Goal: Browse casually: Explore the website without a specific task or goal

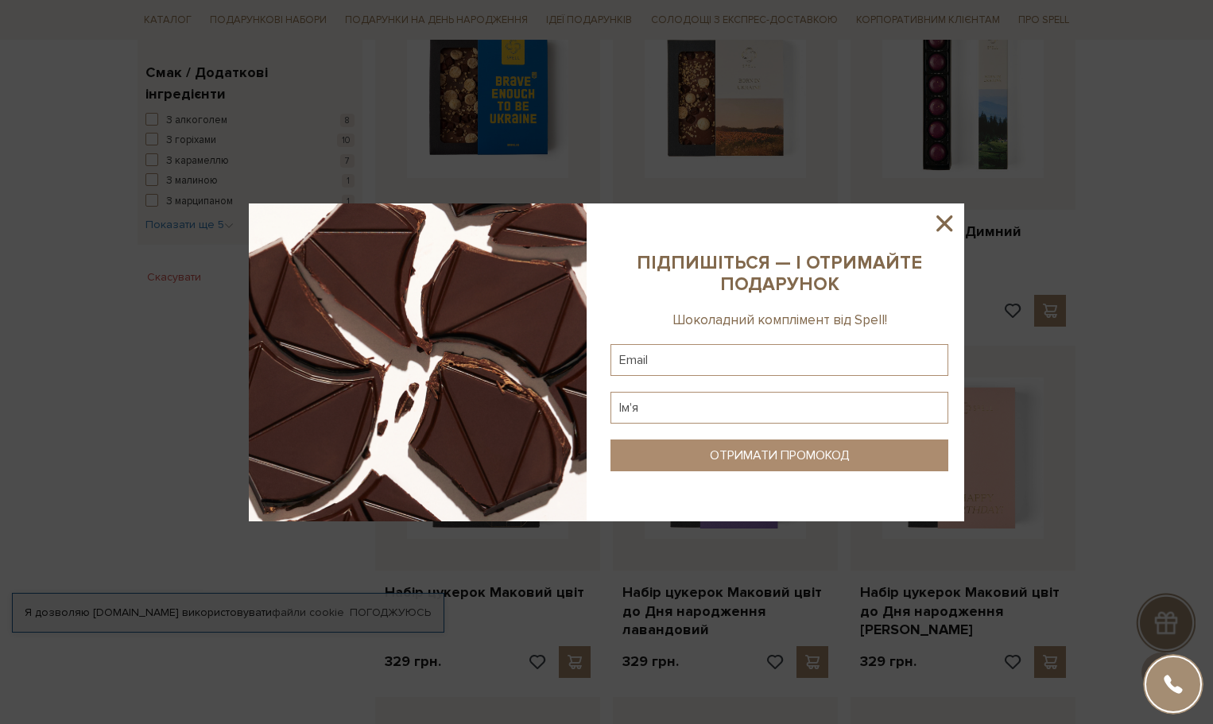
scroll to position [1034, 0]
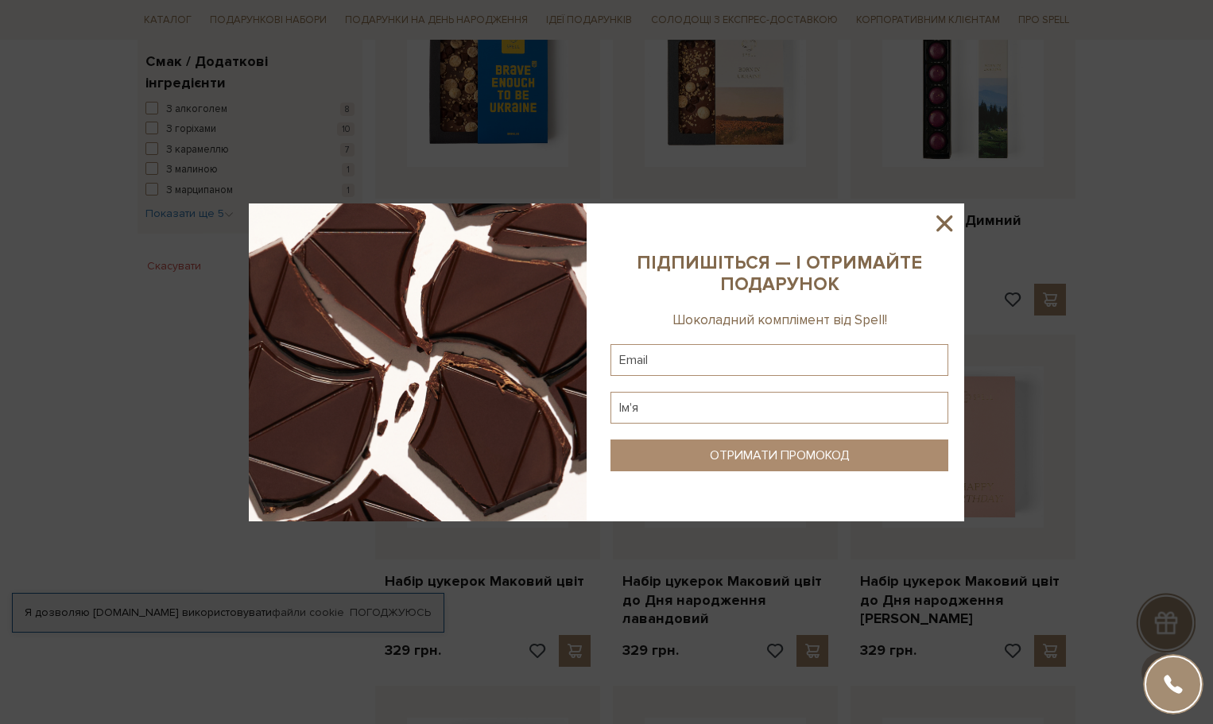
click at [425, 223] on icon at bounding box center [945, 223] width 16 height 16
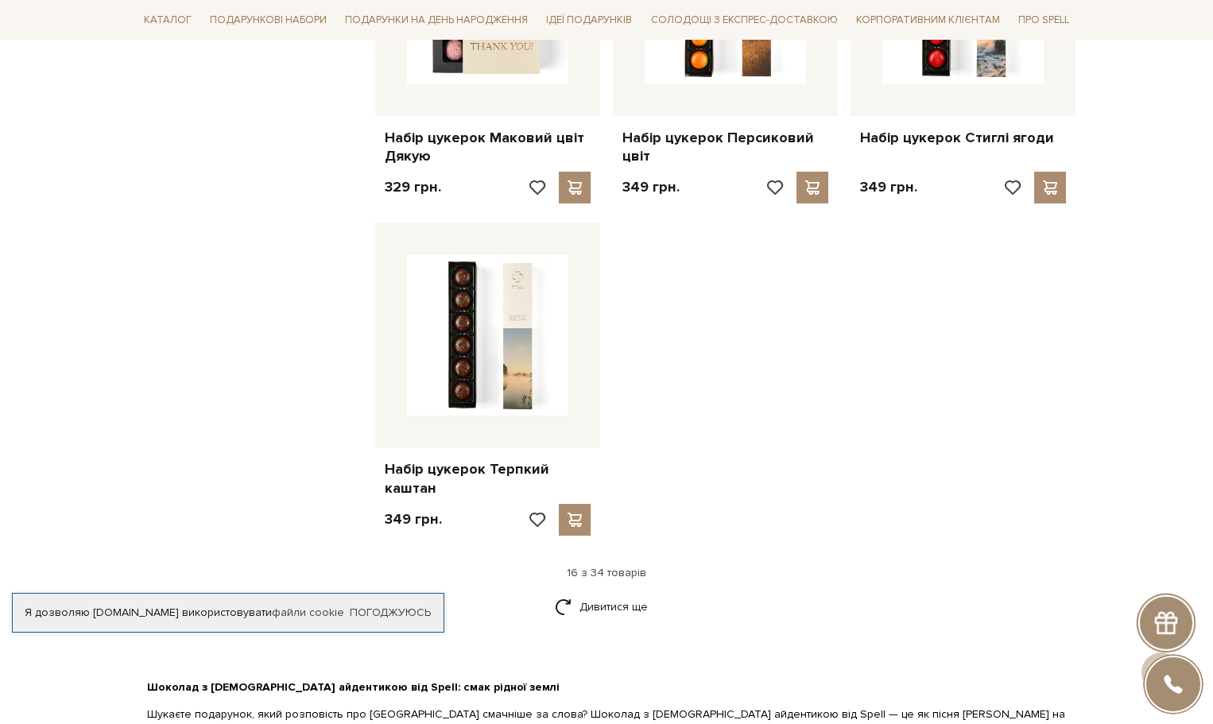
scroll to position [2147, 0]
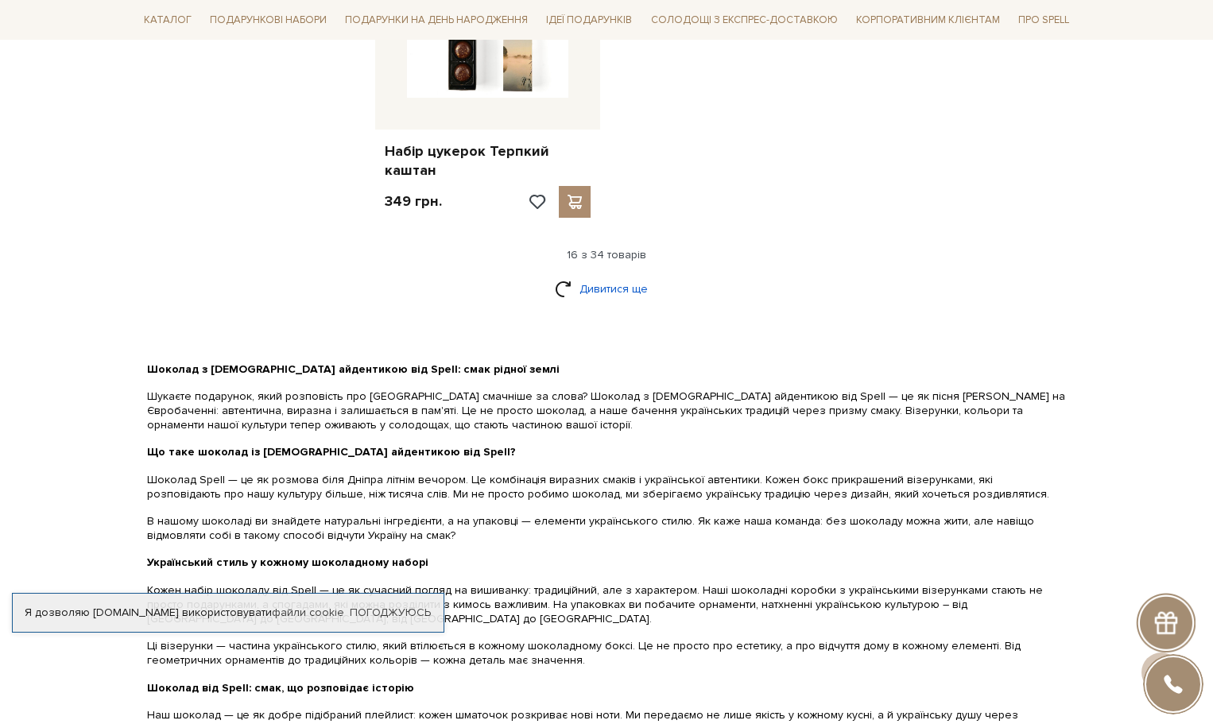
click at [425, 275] on link "Дивитися ще" at bounding box center [606, 289] width 103 height 28
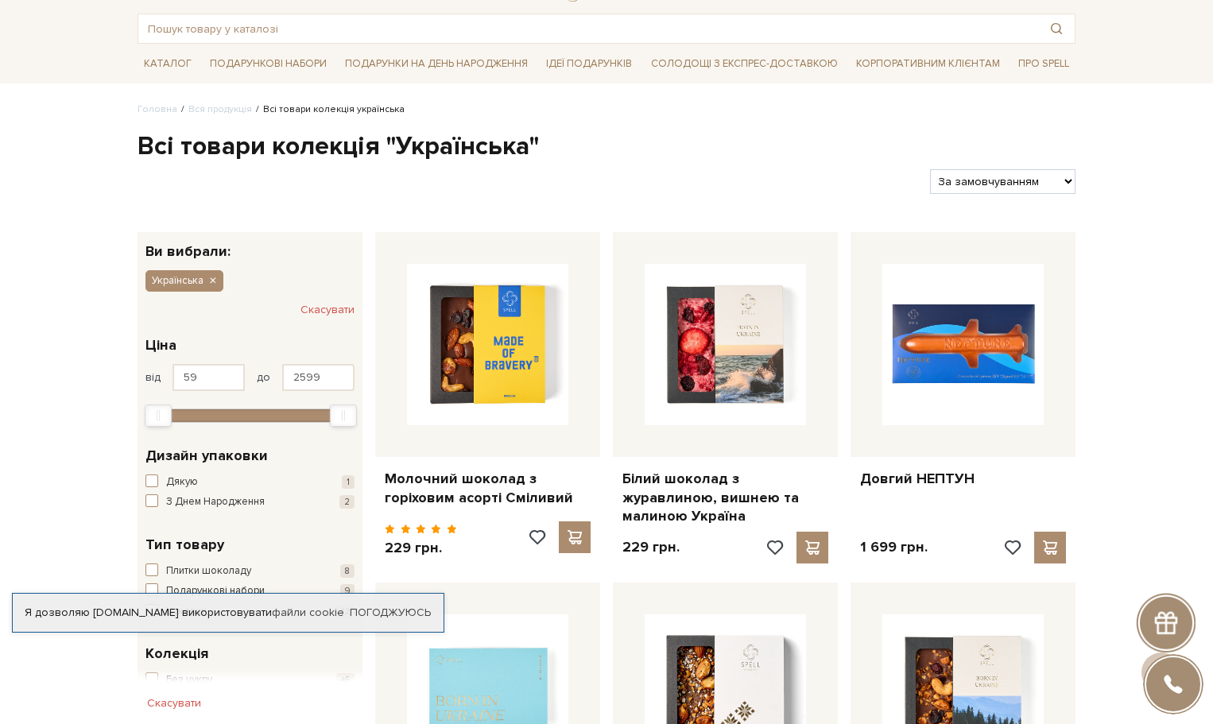
scroll to position [0, 0]
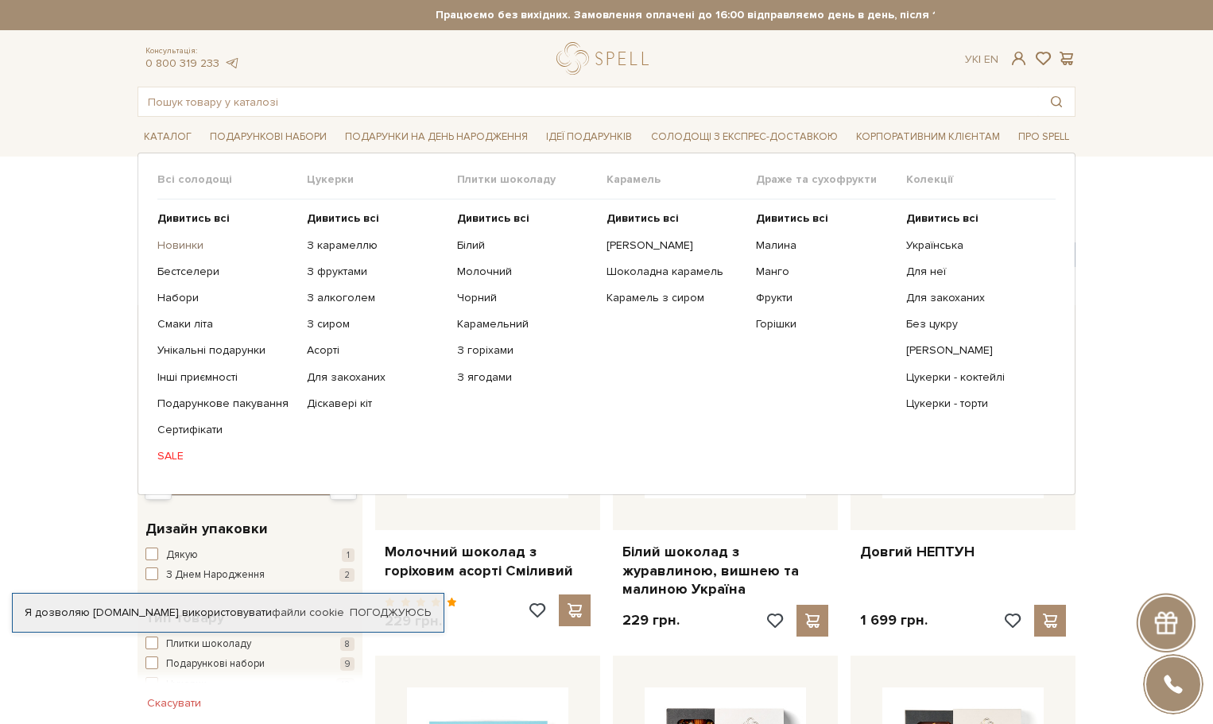
click at [190, 245] on link "Новинки" at bounding box center [226, 246] width 138 height 14
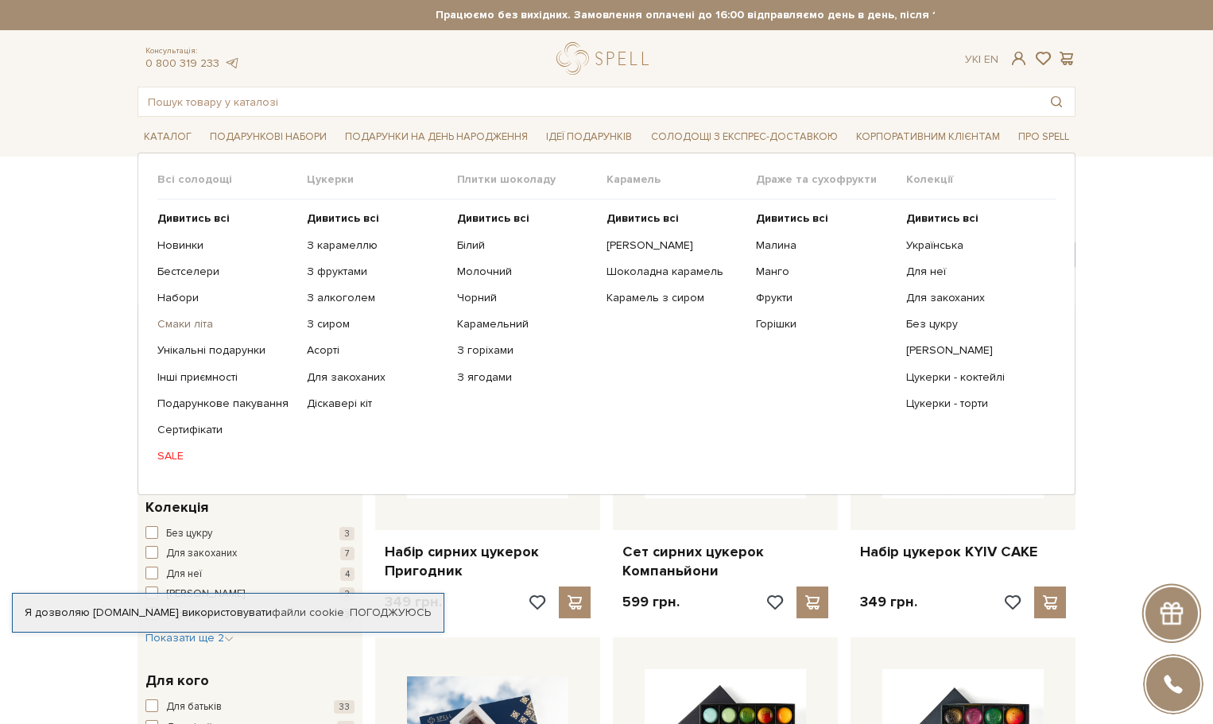
click at [188, 324] on link "Смаки літа" at bounding box center [226, 324] width 138 height 14
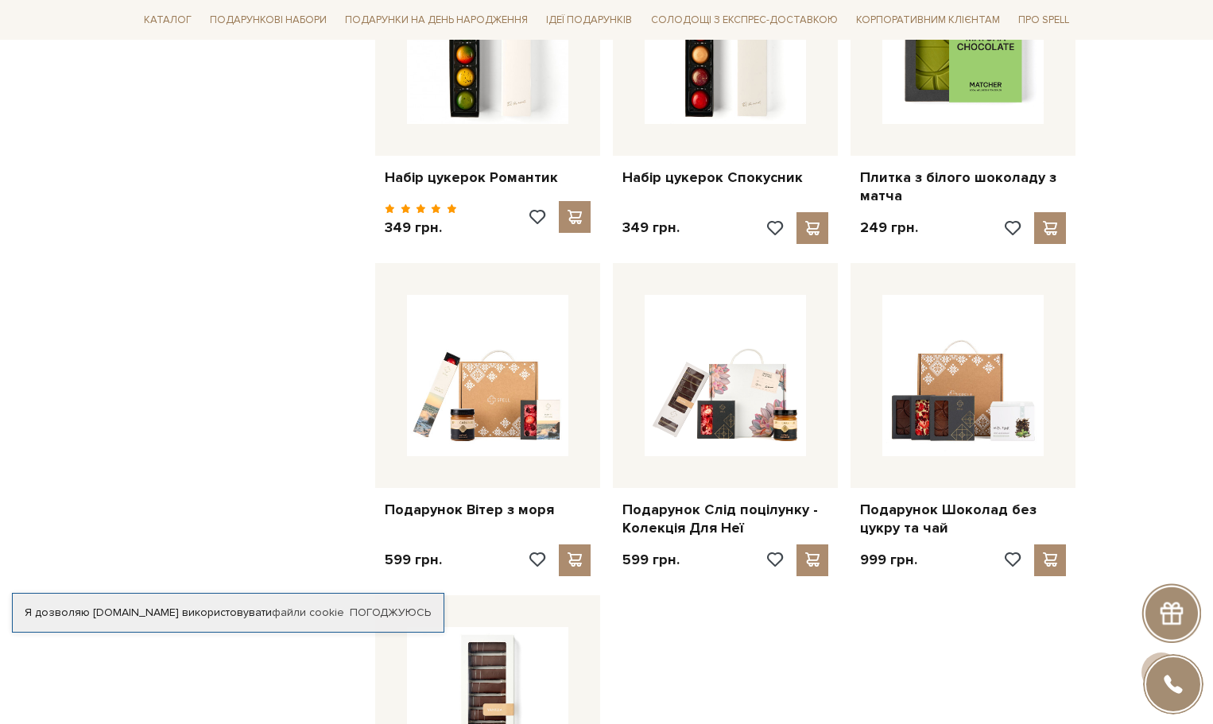
scroll to position [1193, 0]
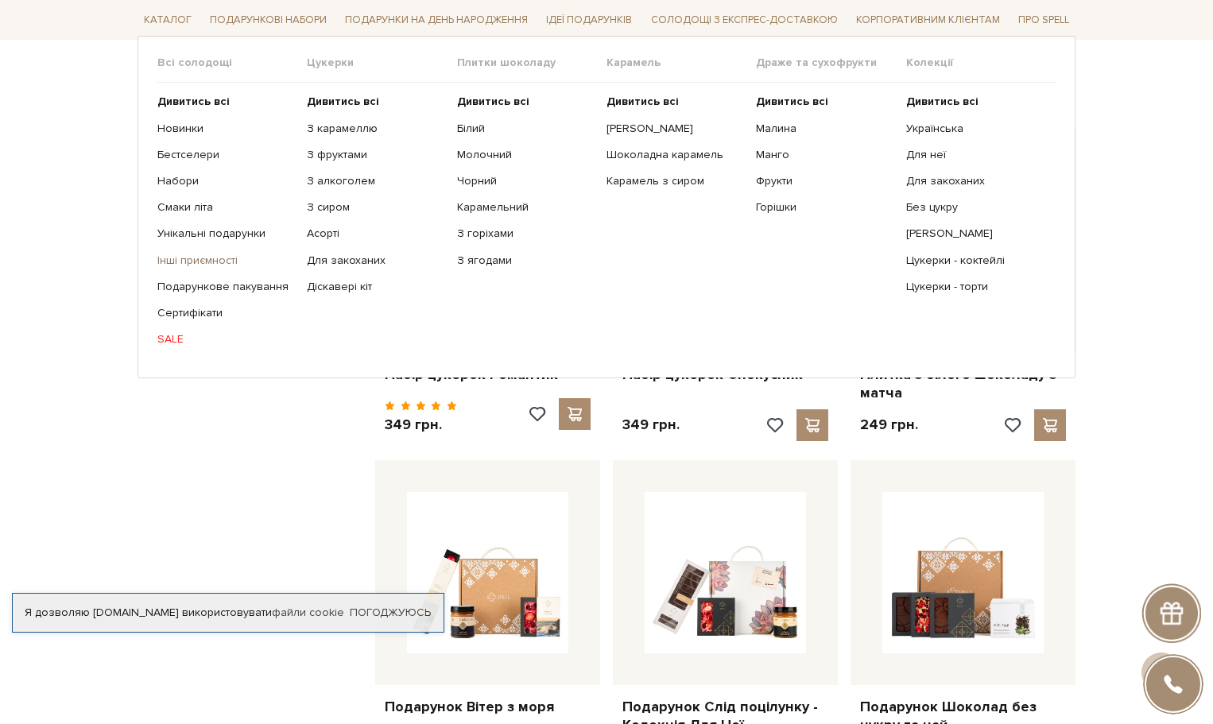
click at [215, 256] on link "Інші приємності" at bounding box center [226, 260] width 138 height 14
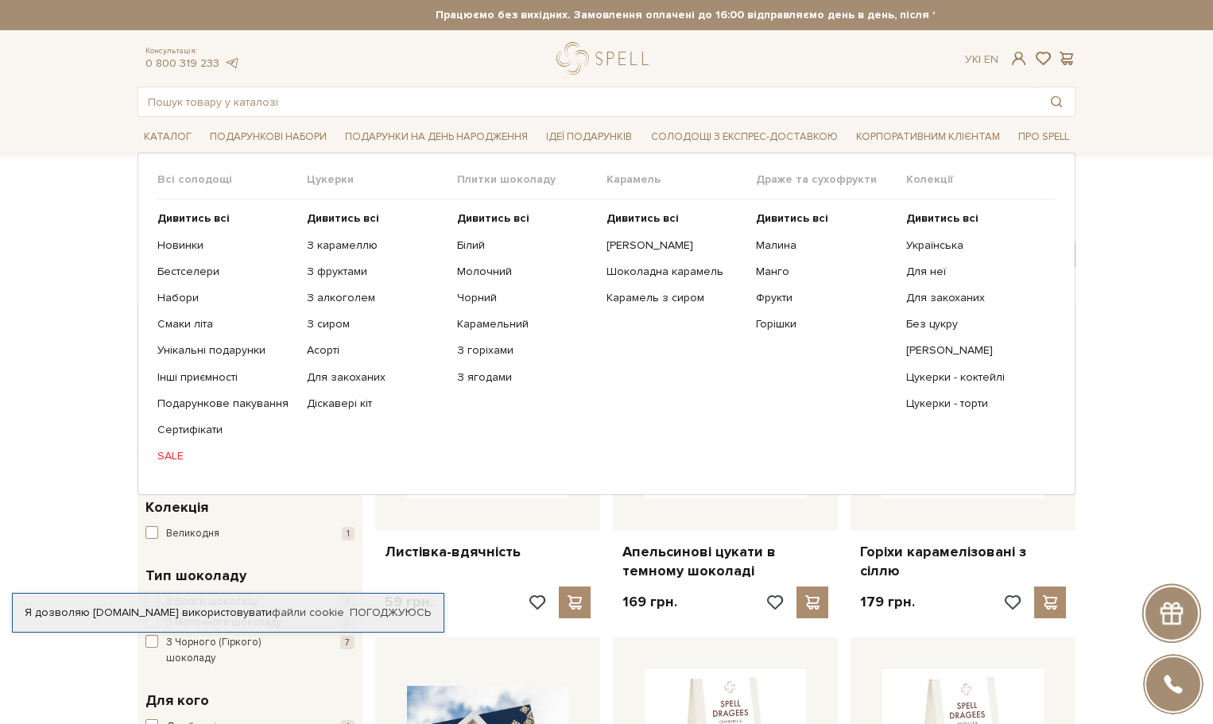
click at [166, 454] on link "SALE" at bounding box center [226, 456] width 138 height 14
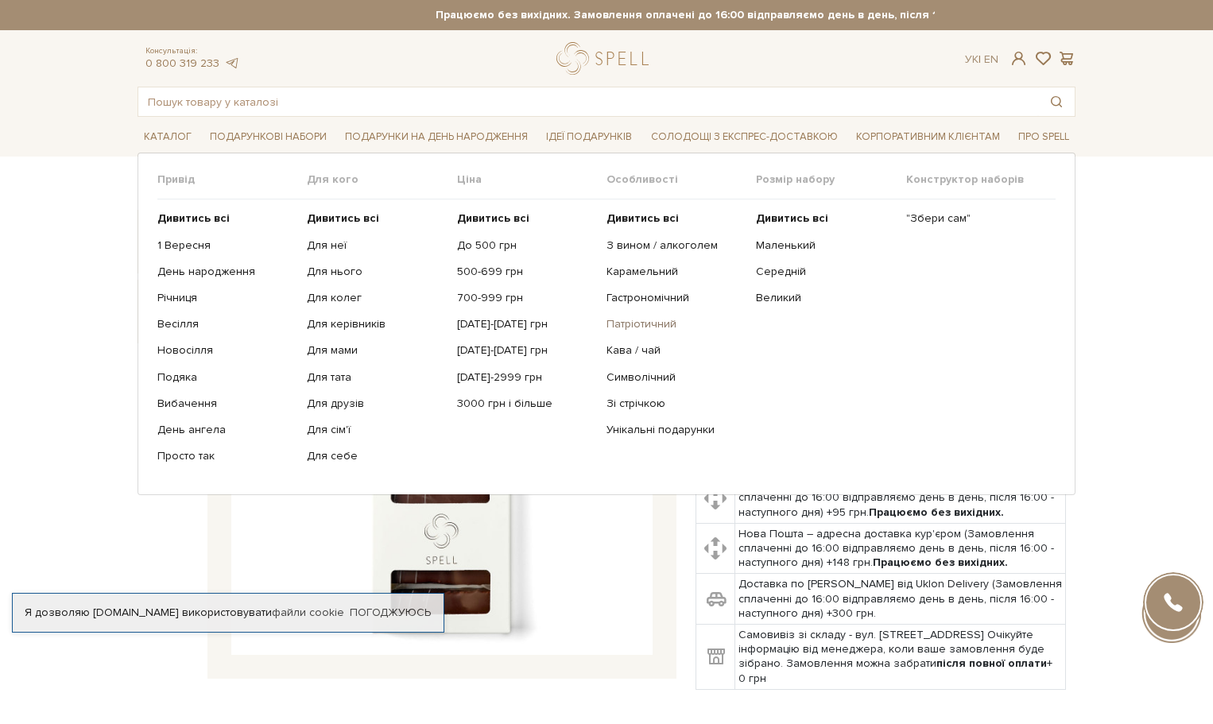
click at [646, 322] on link "Патріотичний" at bounding box center [676, 324] width 138 height 14
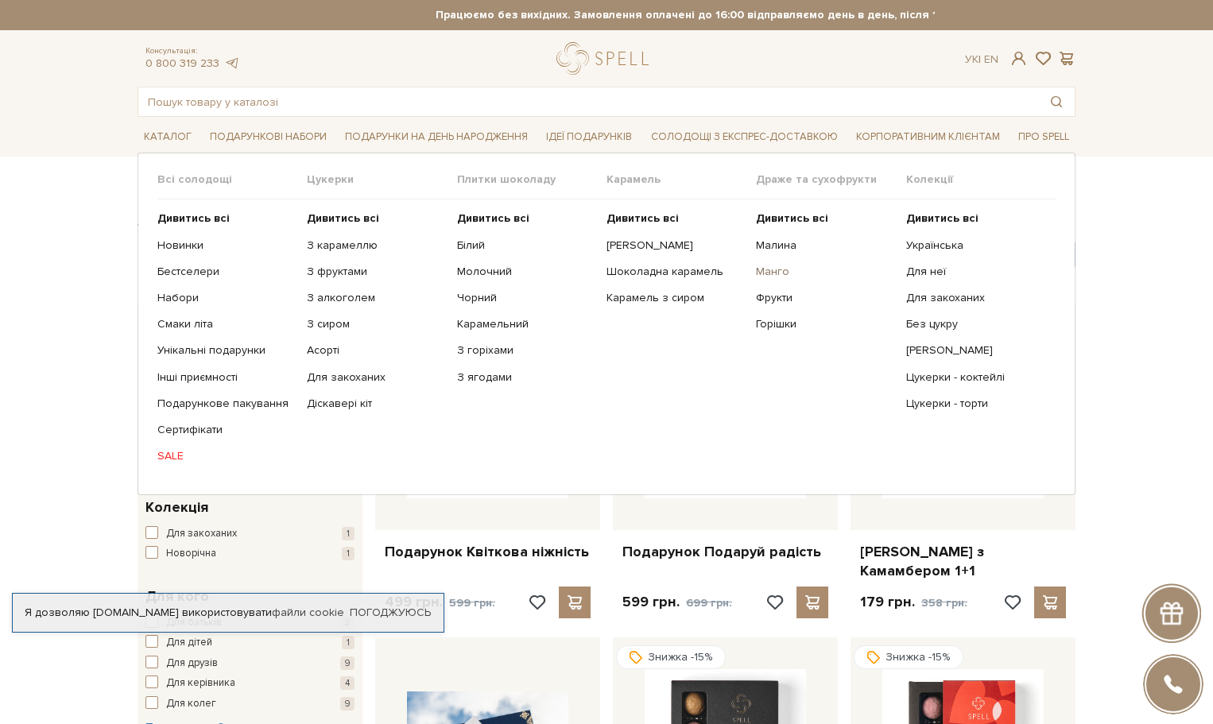
click at [775, 273] on link "Манго" at bounding box center [825, 272] width 138 height 14
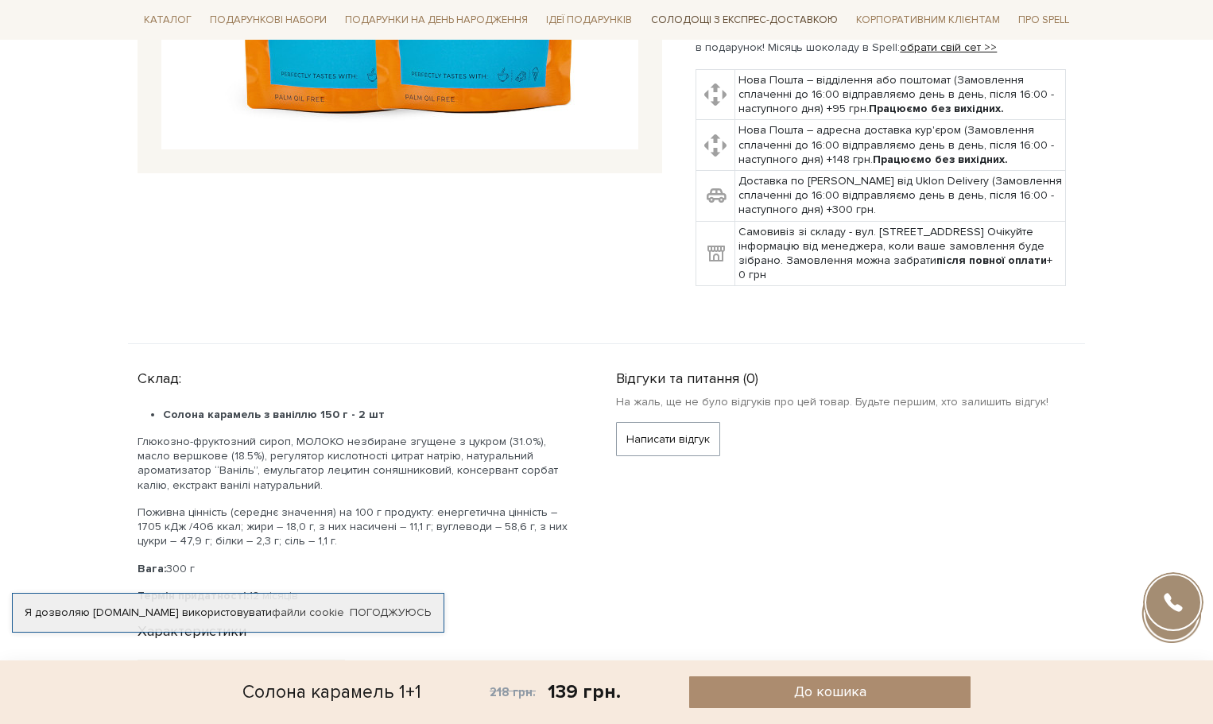
scroll to position [398, 0]
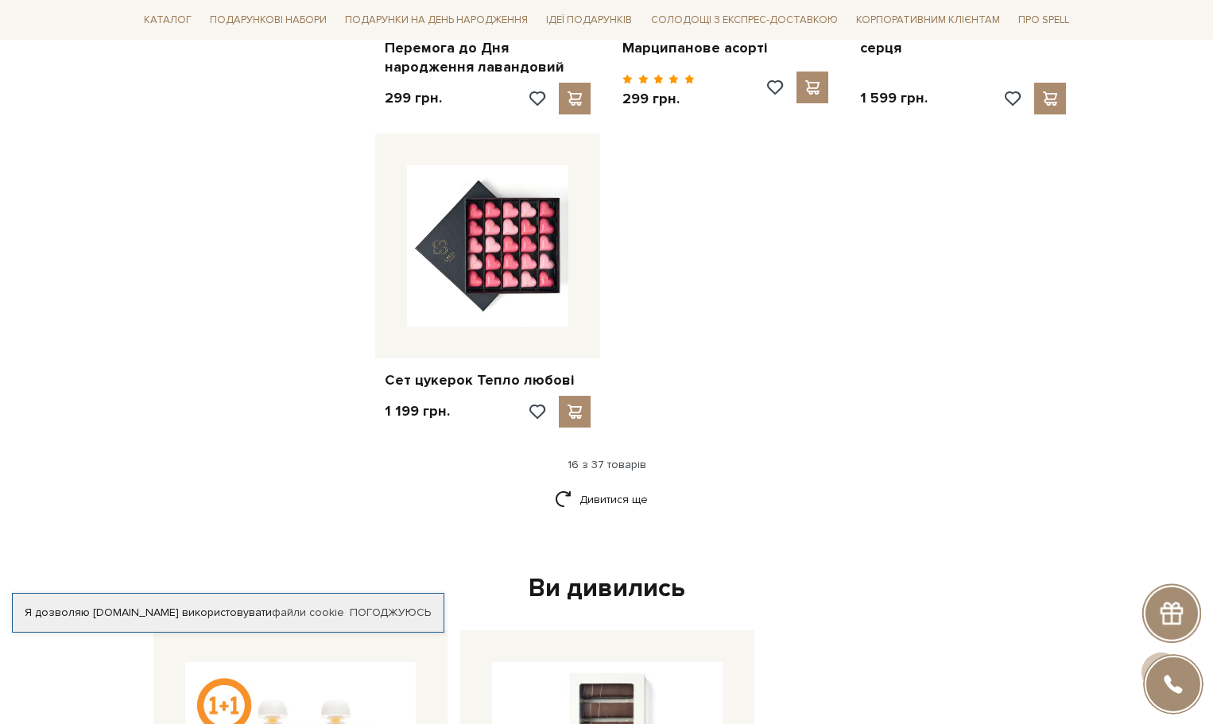
scroll to position [1908, 0]
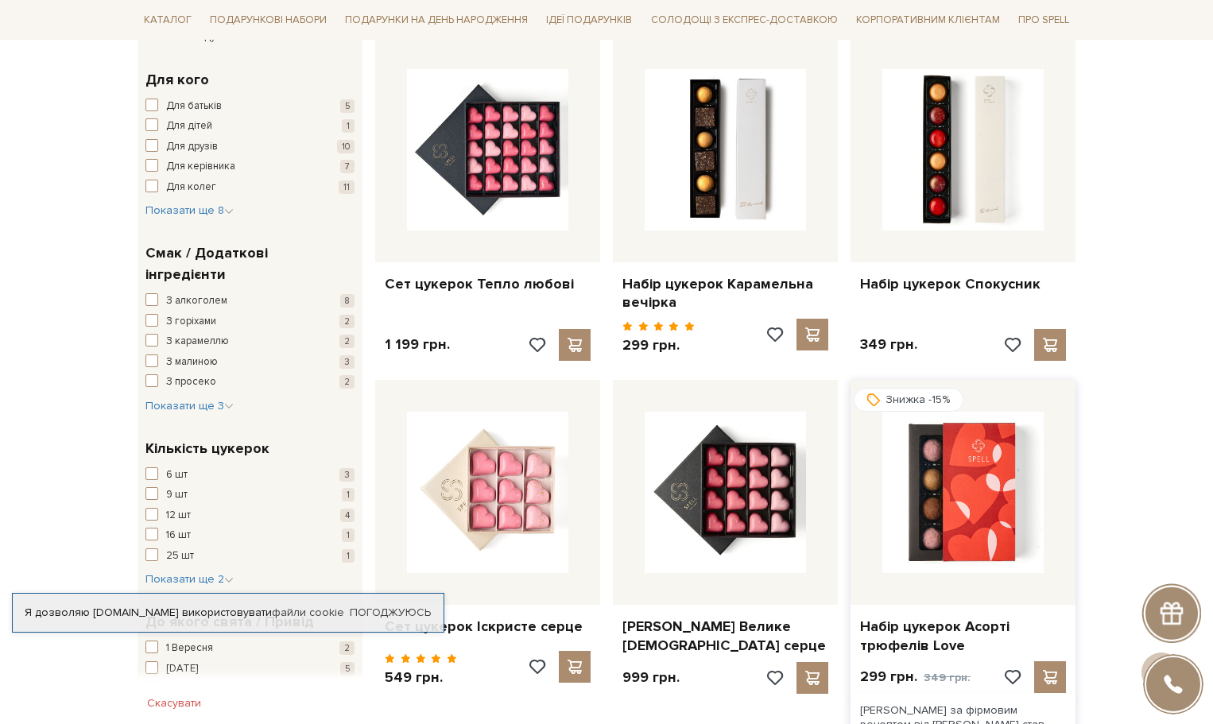
scroll to position [636, 0]
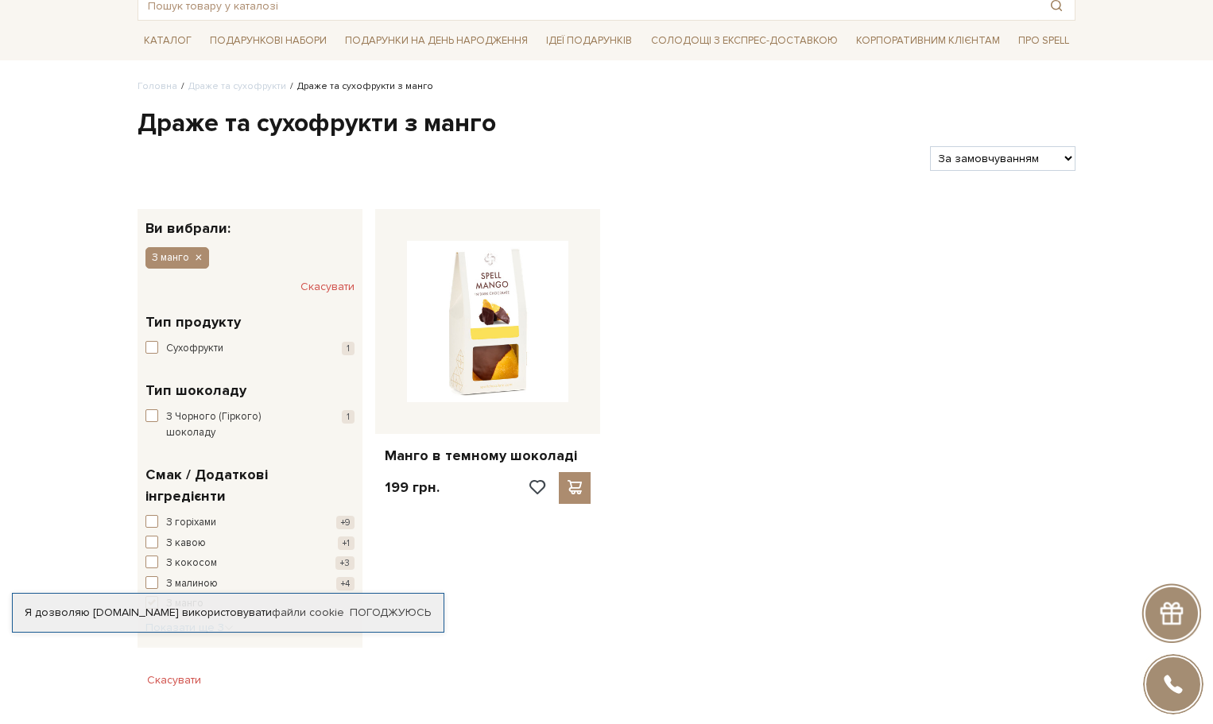
scroll to position [239, 0]
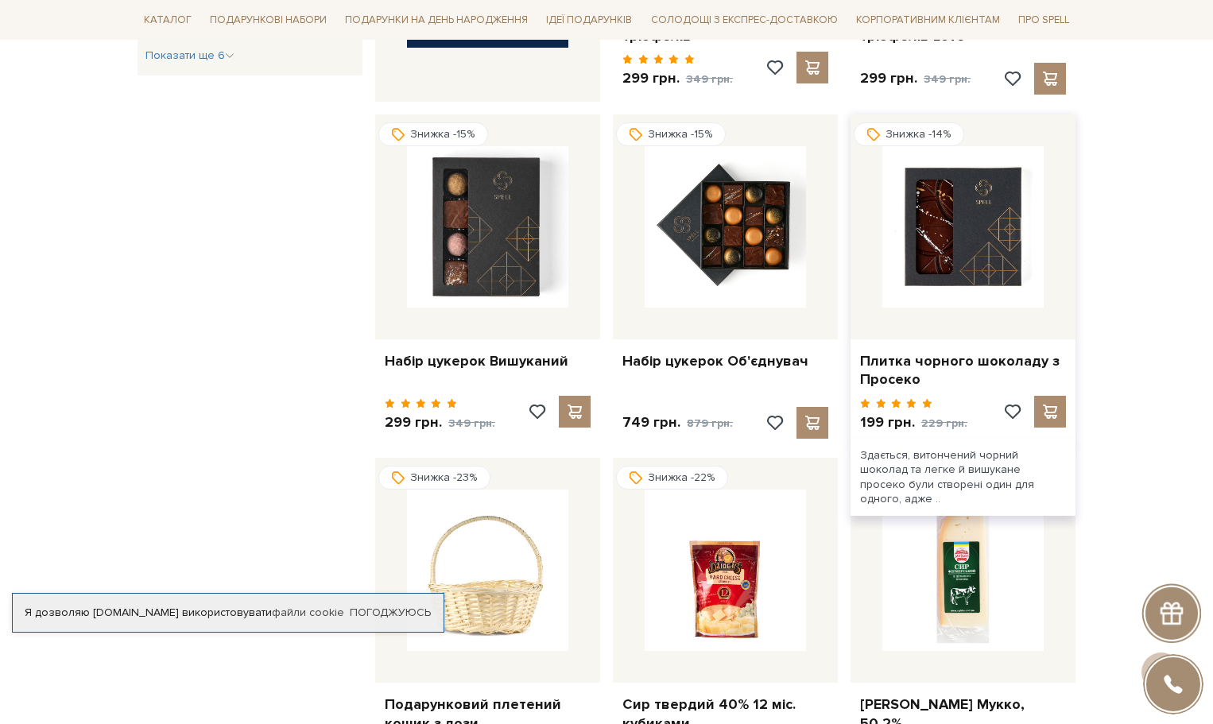
scroll to position [875, 0]
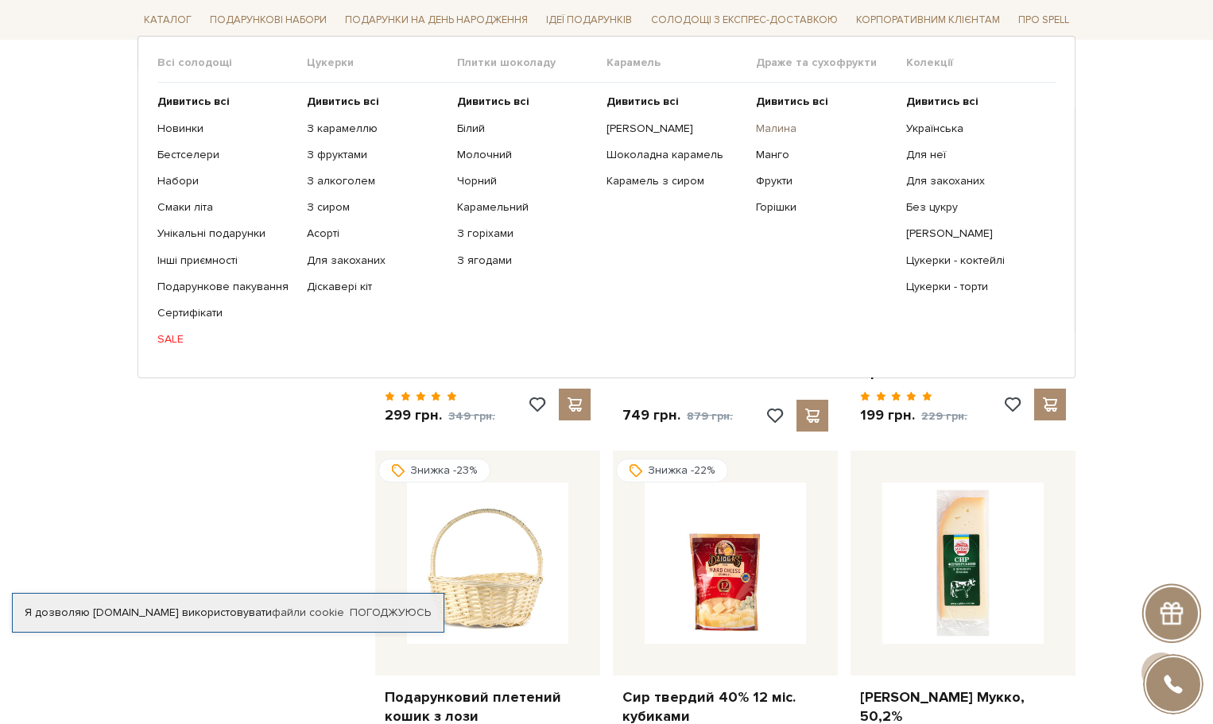
click at [771, 126] on link "Малина" at bounding box center [825, 128] width 138 height 14
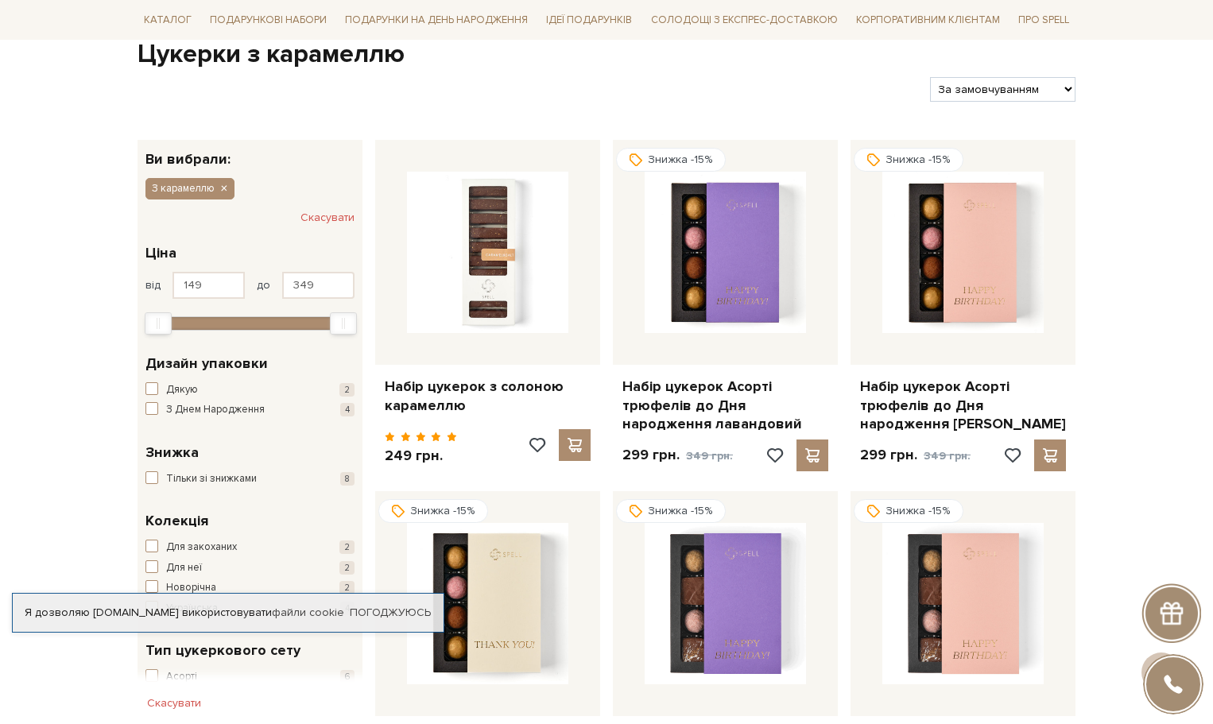
scroll to position [159, 0]
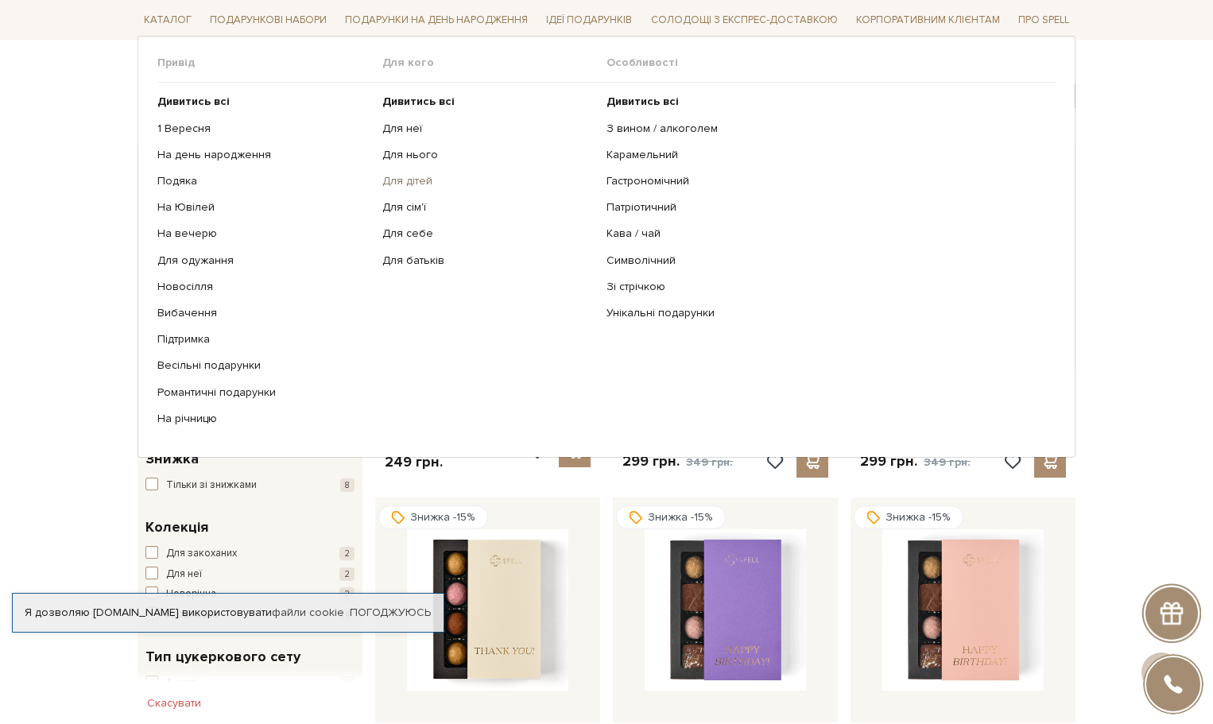
click at [407, 179] on link "Для дітей" at bounding box center [488, 181] width 213 height 14
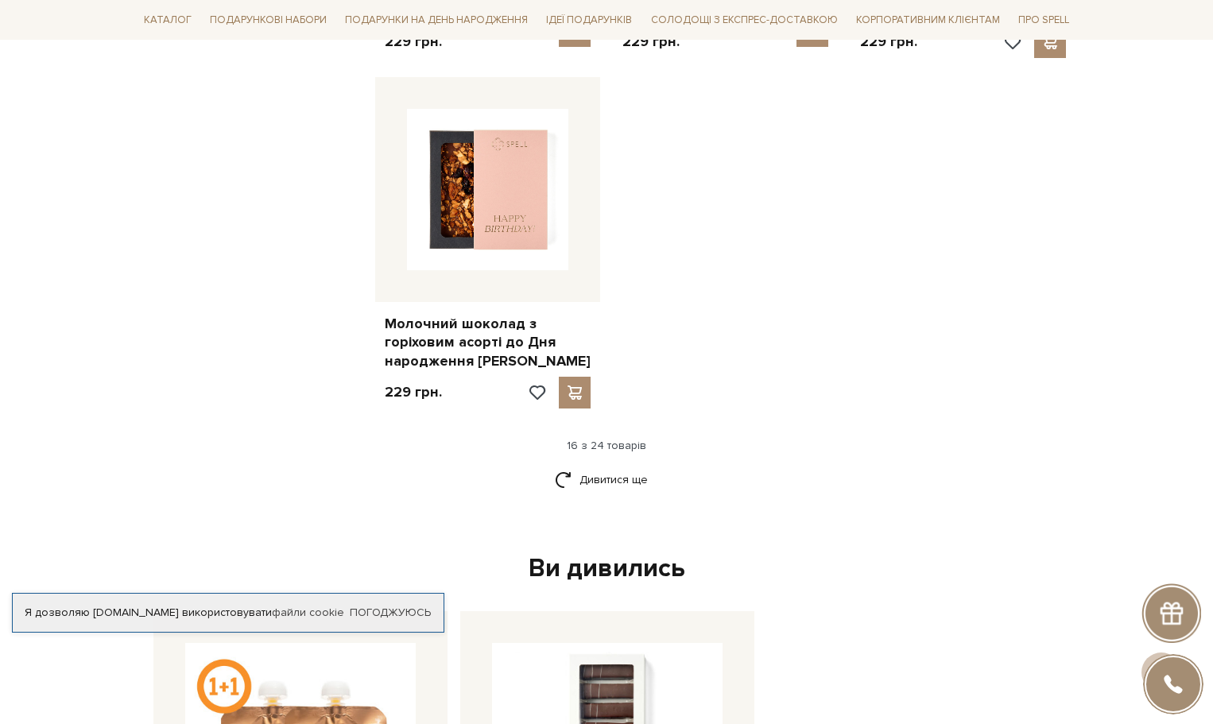
scroll to position [2147, 0]
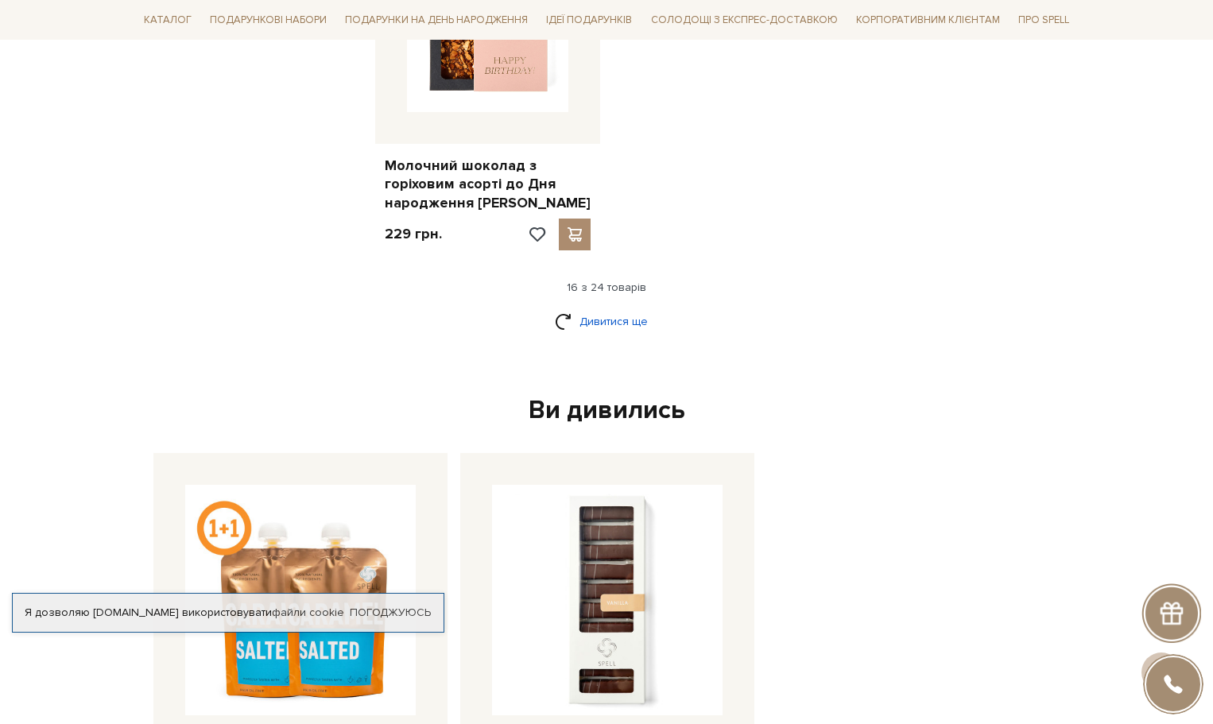
click at [619, 315] on link "Дивитися ще" at bounding box center [606, 322] width 103 height 28
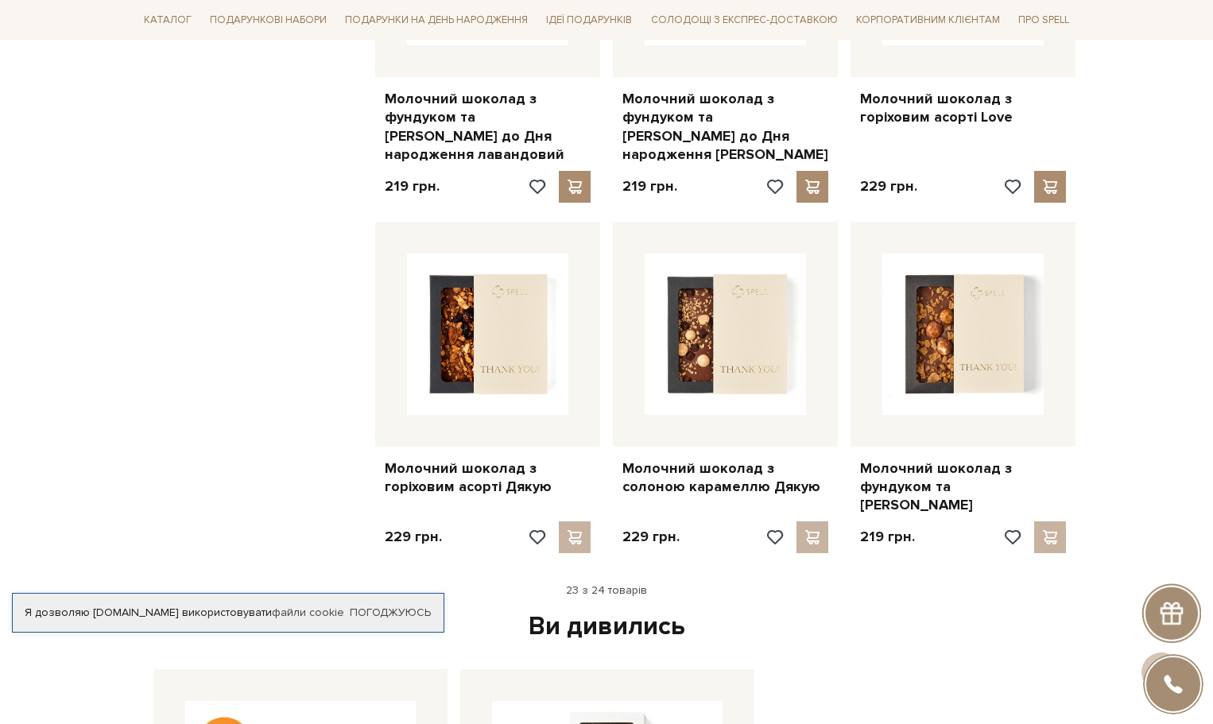
scroll to position [2624, 0]
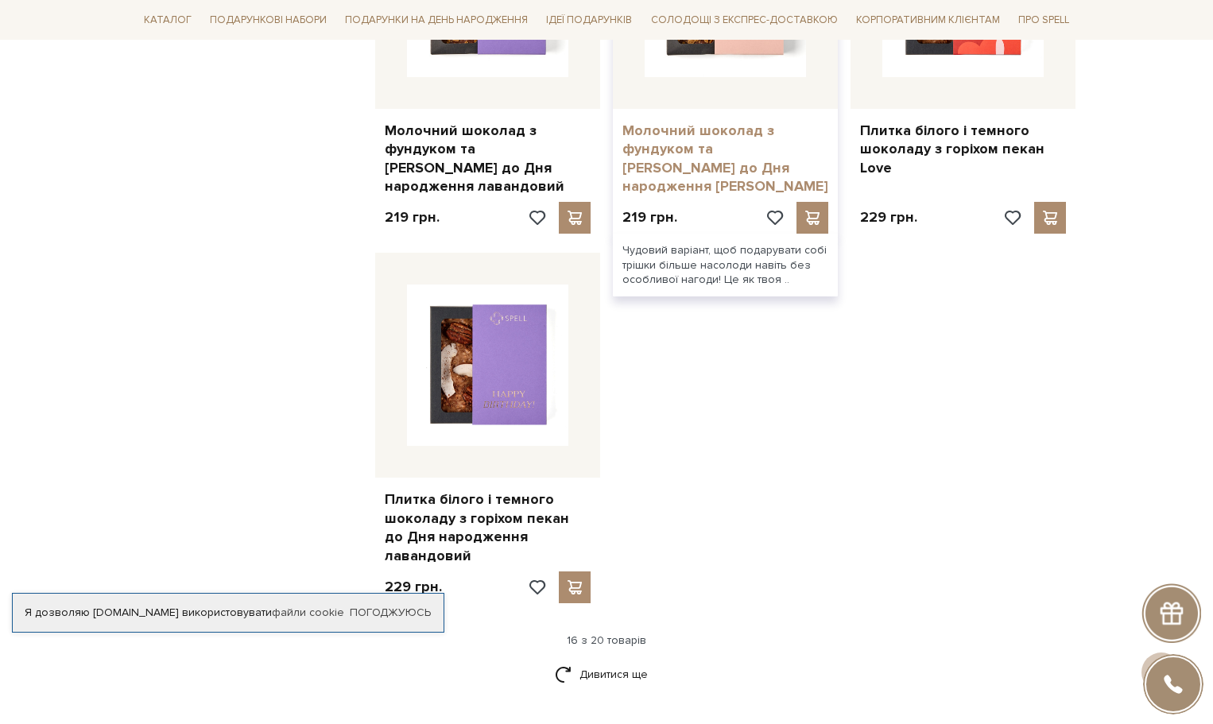
scroll to position [1829, 0]
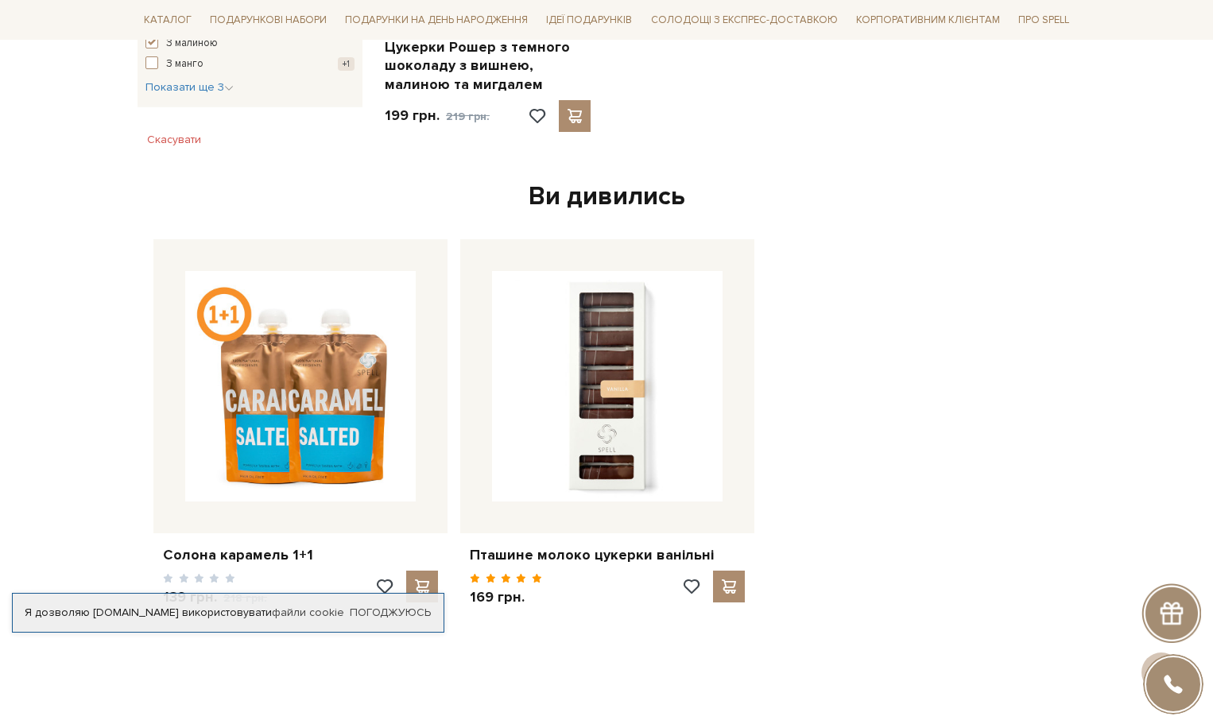
scroll to position [875, 0]
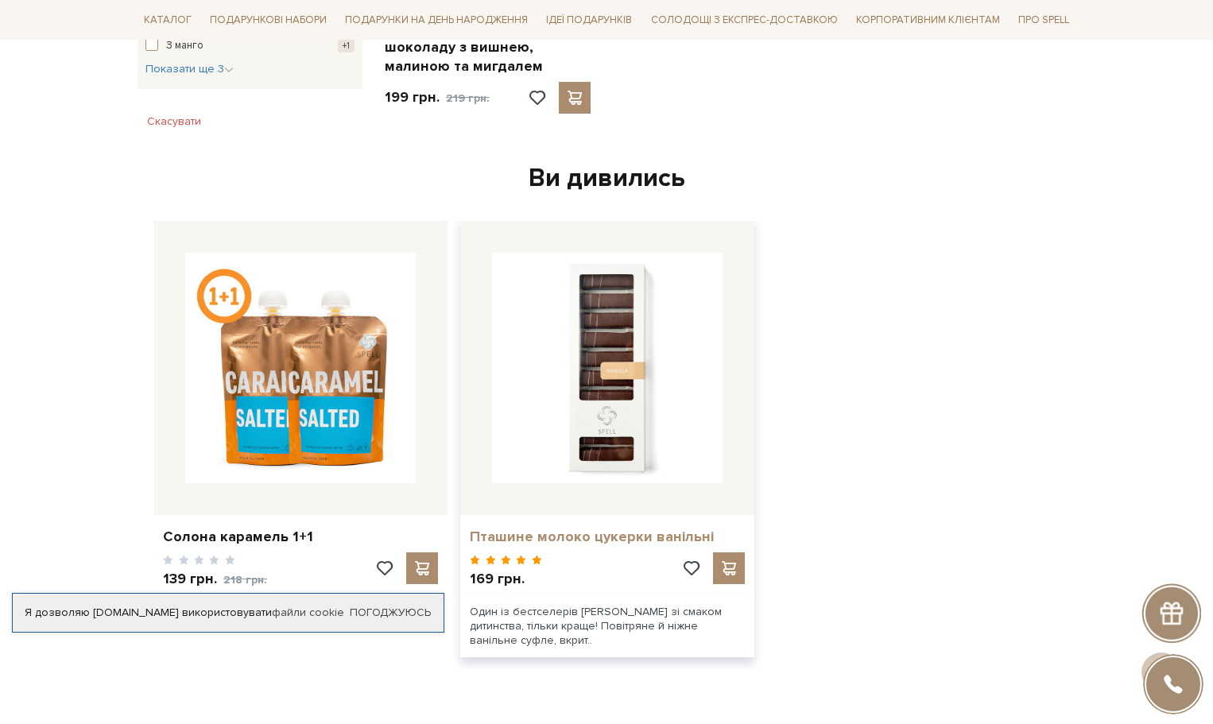
click at [581, 528] on link "Пташине молоко цукерки ванільні" at bounding box center [607, 537] width 275 height 18
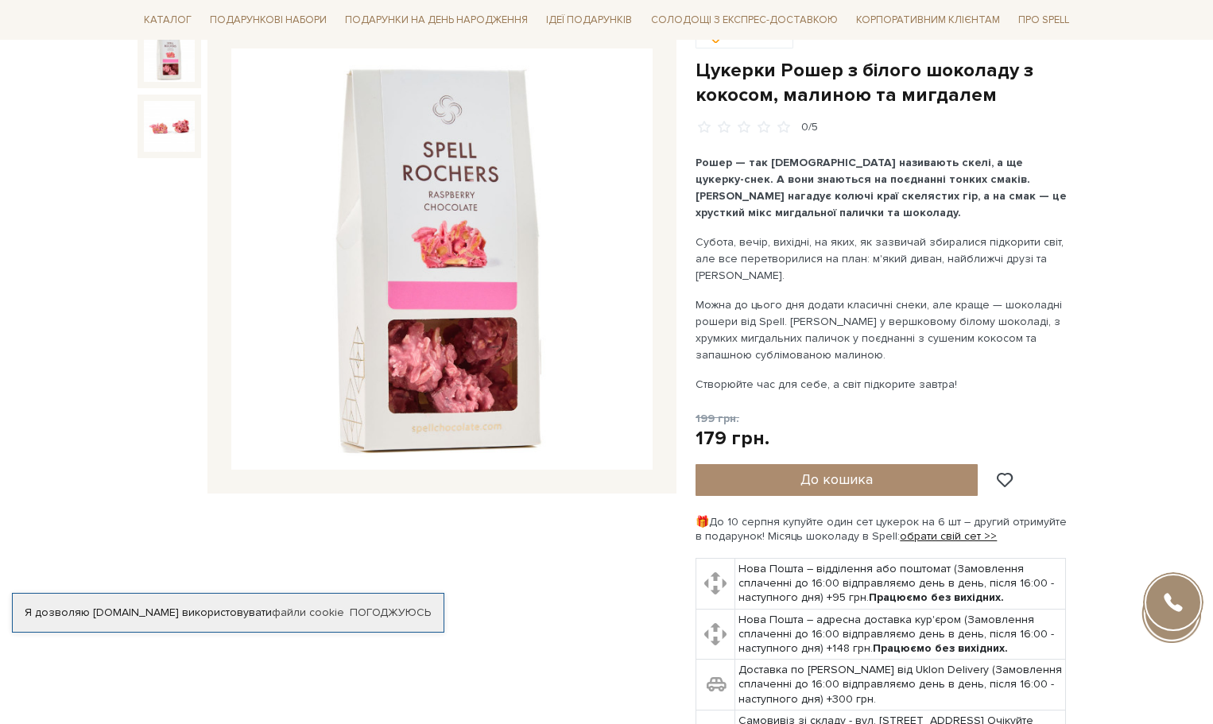
scroll to position [239, 0]
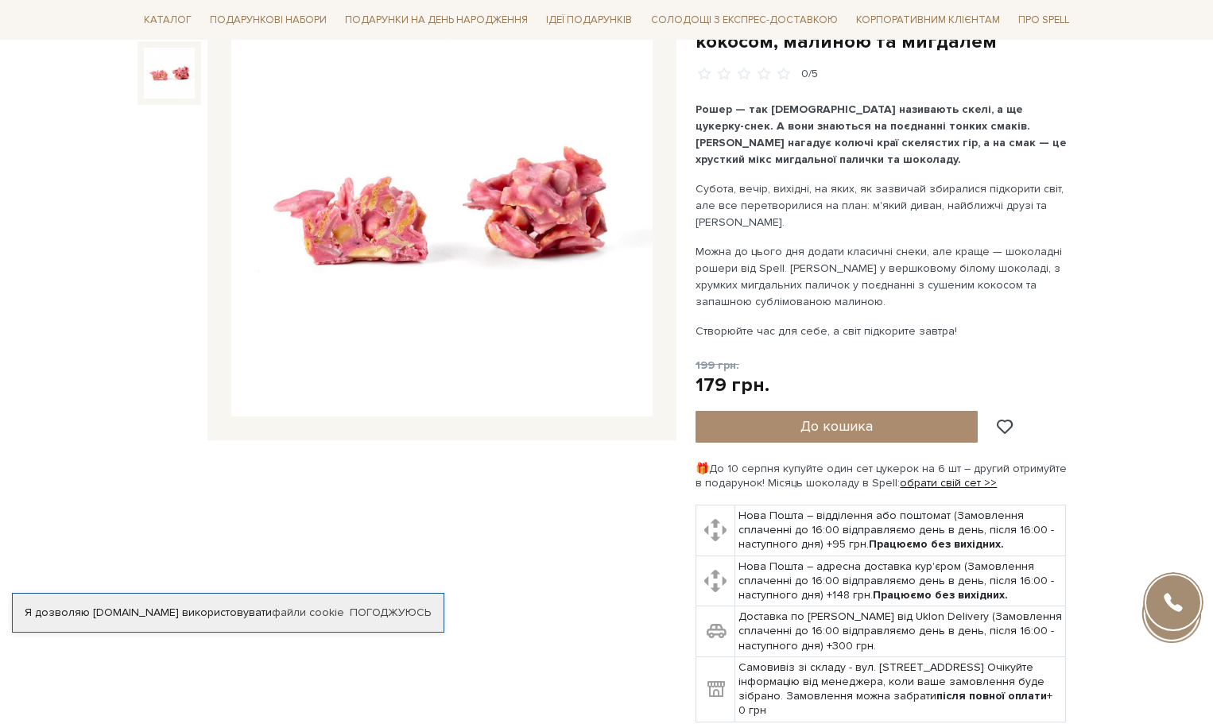
click at [153, 83] on img at bounding box center [169, 73] width 51 height 51
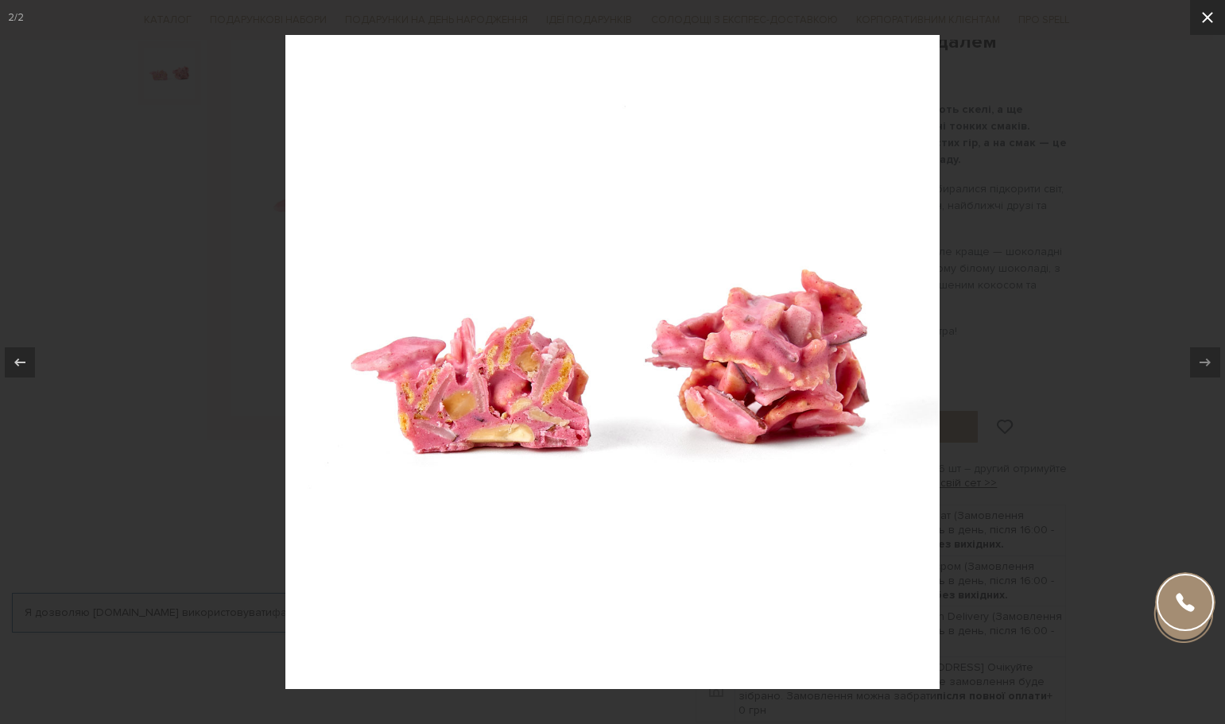
click at [1212, 14] on button at bounding box center [1207, 17] width 35 height 35
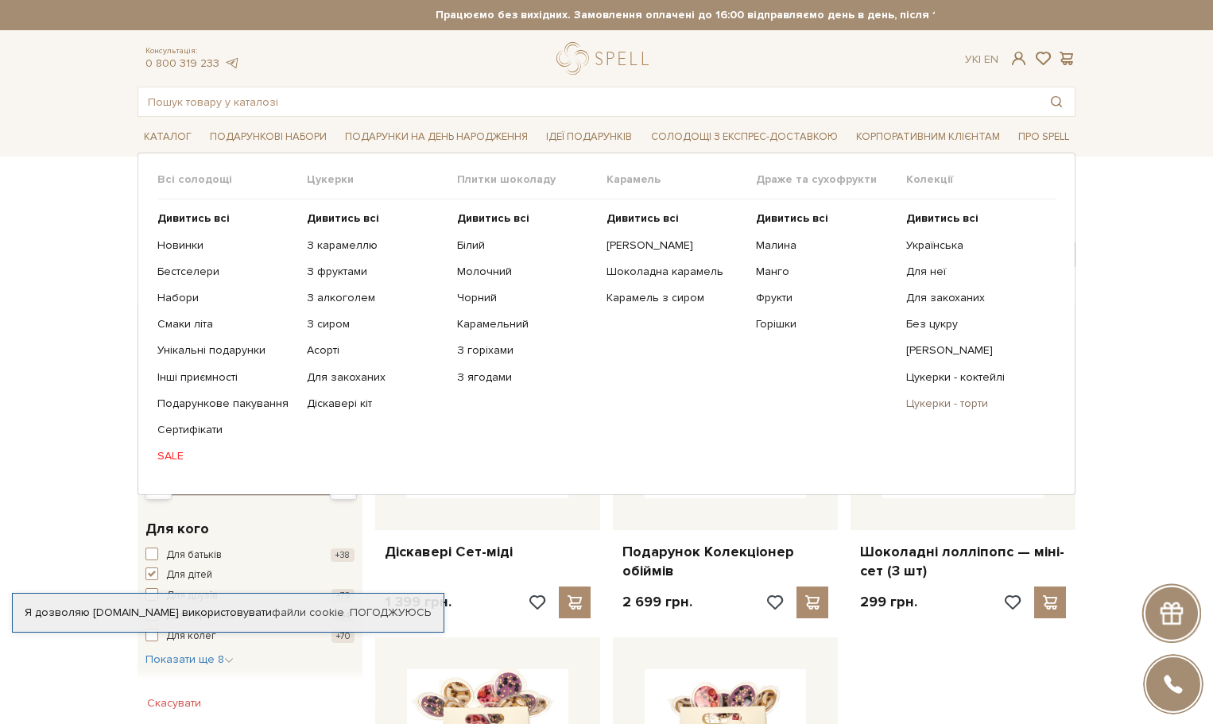
click at [948, 399] on link "Цукерки - торти" at bounding box center [975, 404] width 138 height 14
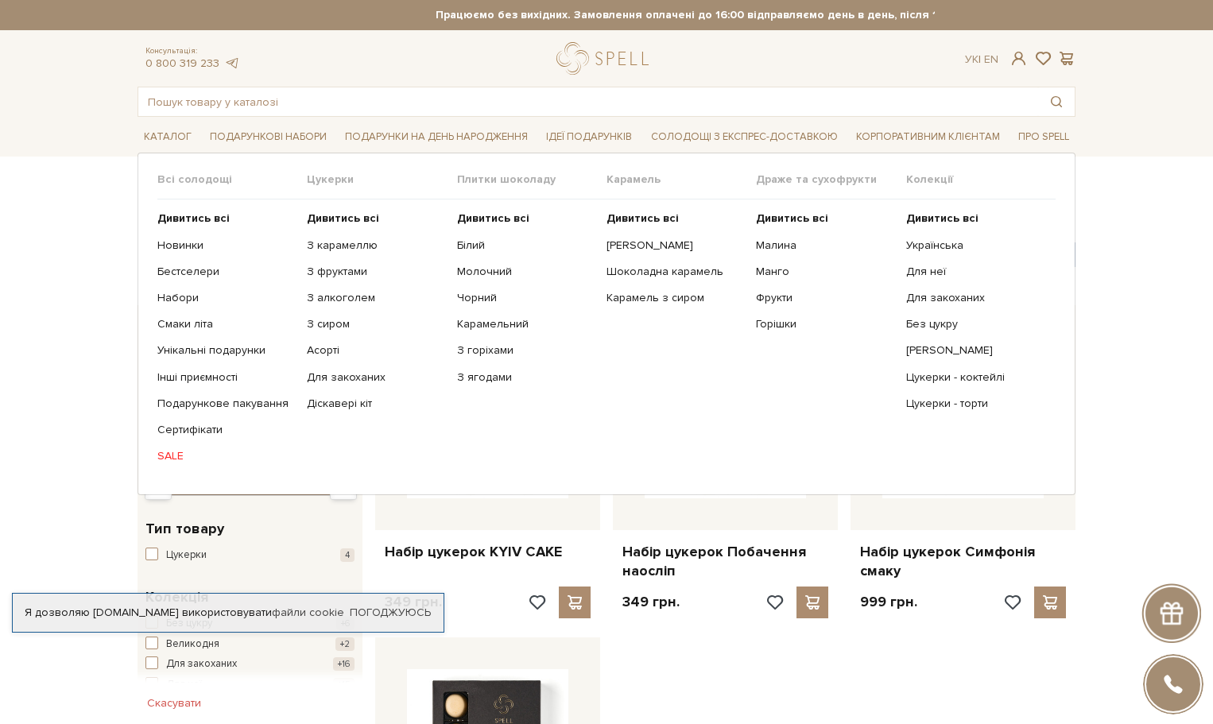
click at [181, 456] on link "SALE" at bounding box center [226, 456] width 138 height 14
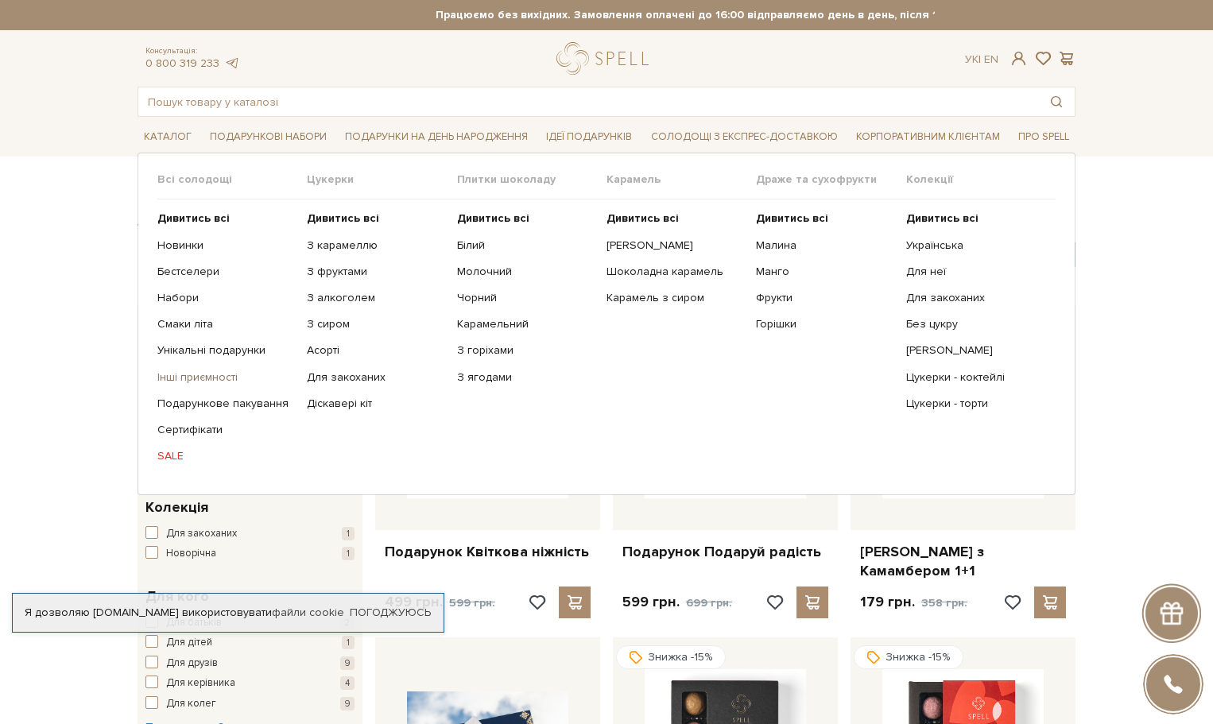
click at [210, 376] on link "Інші приємності" at bounding box center [226, 377] width 138 height 14
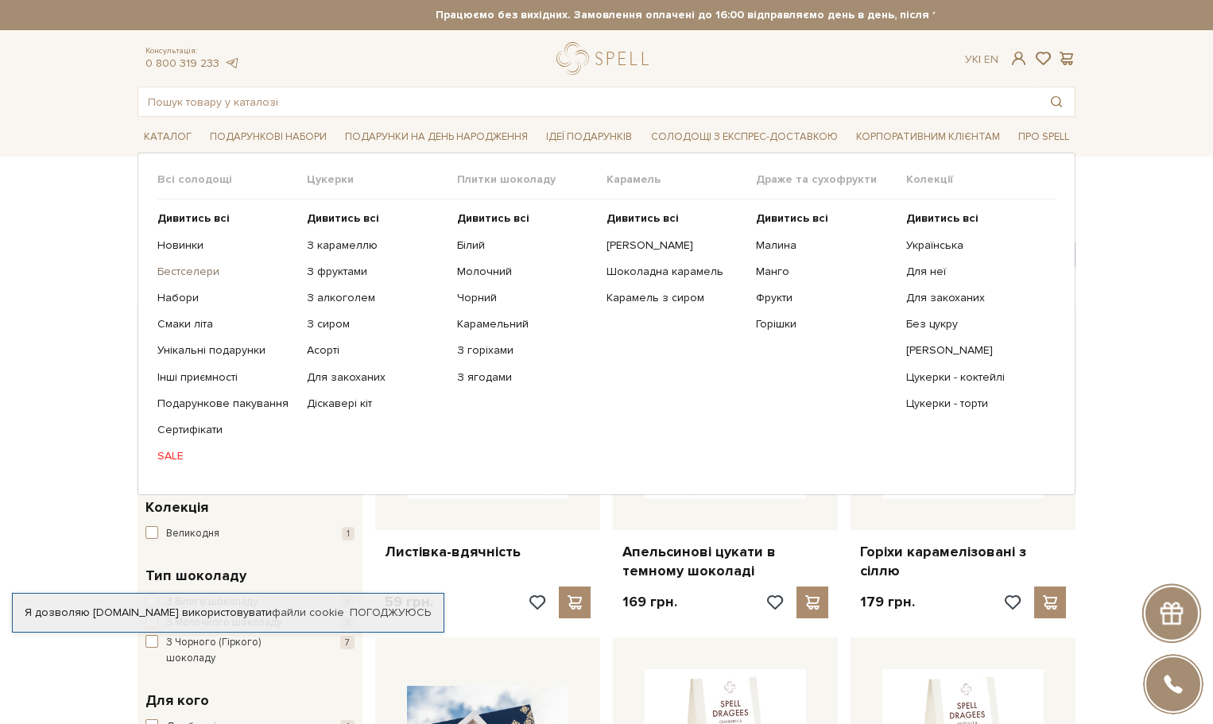
click at [186, 270] on link "Бестселери" at bounding box center [226, 272] width 138 height 14
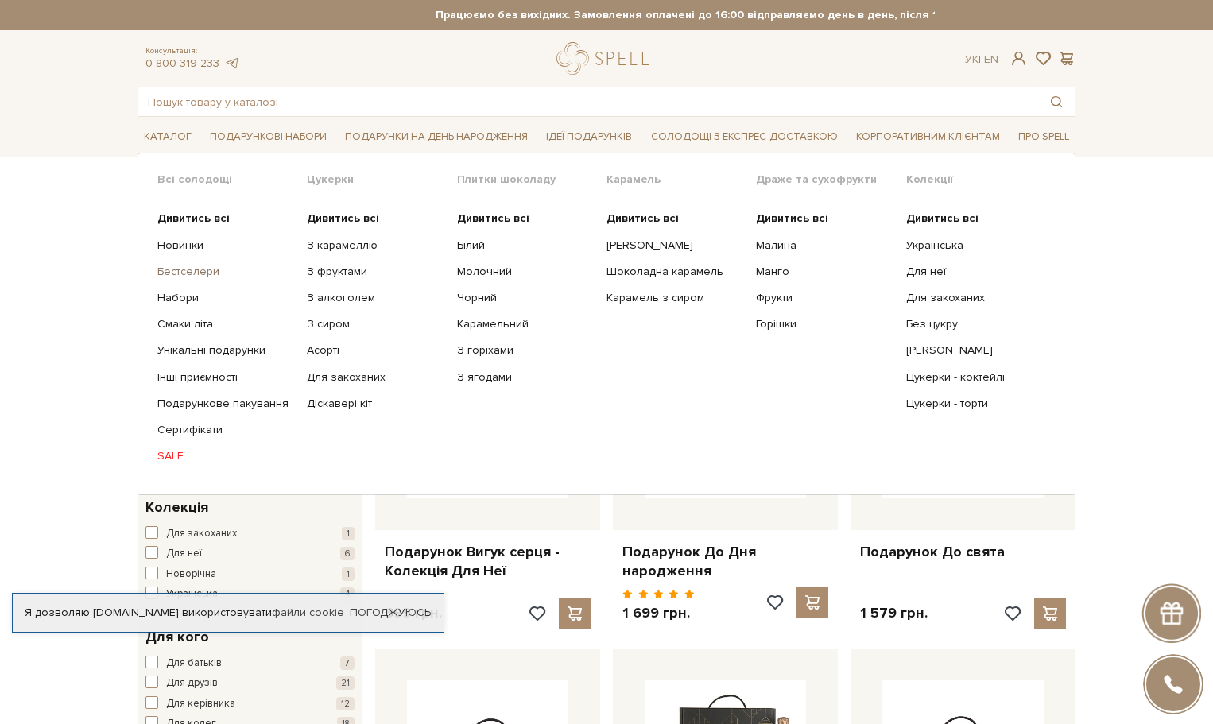
click at [184, 274] on link "Бестселери" at bounding box center [226, 272] width 138 height 14
click at [926, 377] on link "Цукерки - коктейлі" at bounding box center [975, 377] width 138 height 14
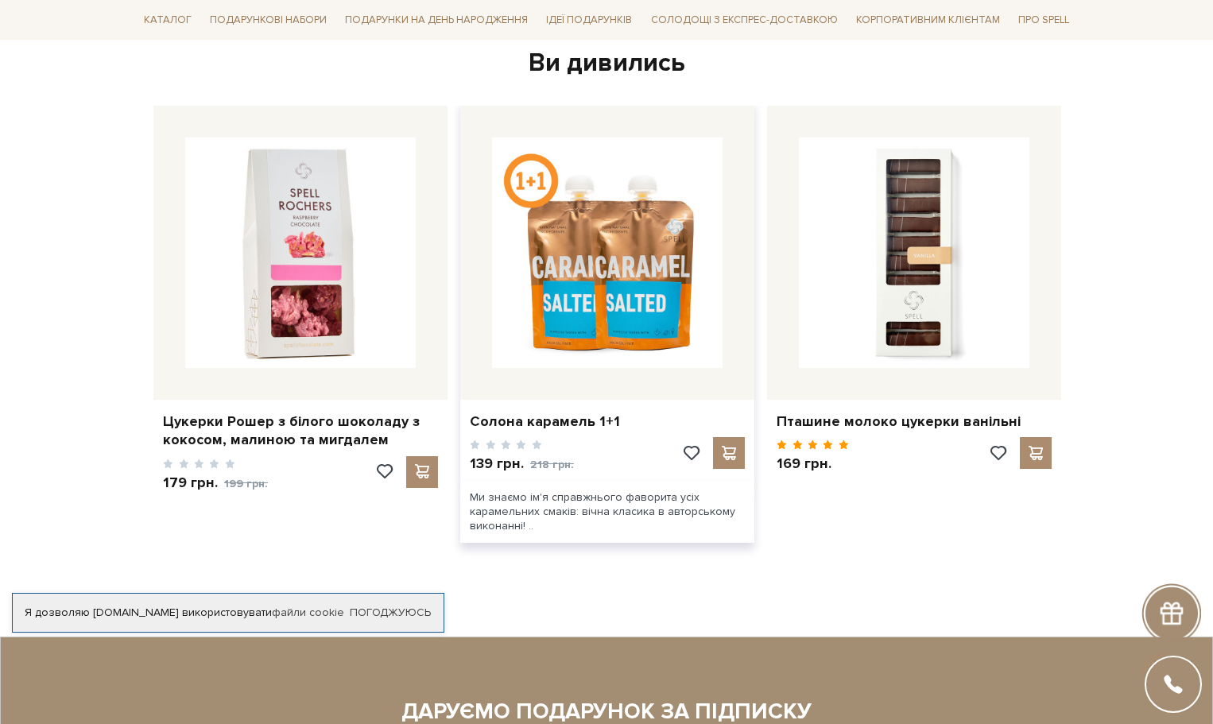
scroll to position [1113, 0]
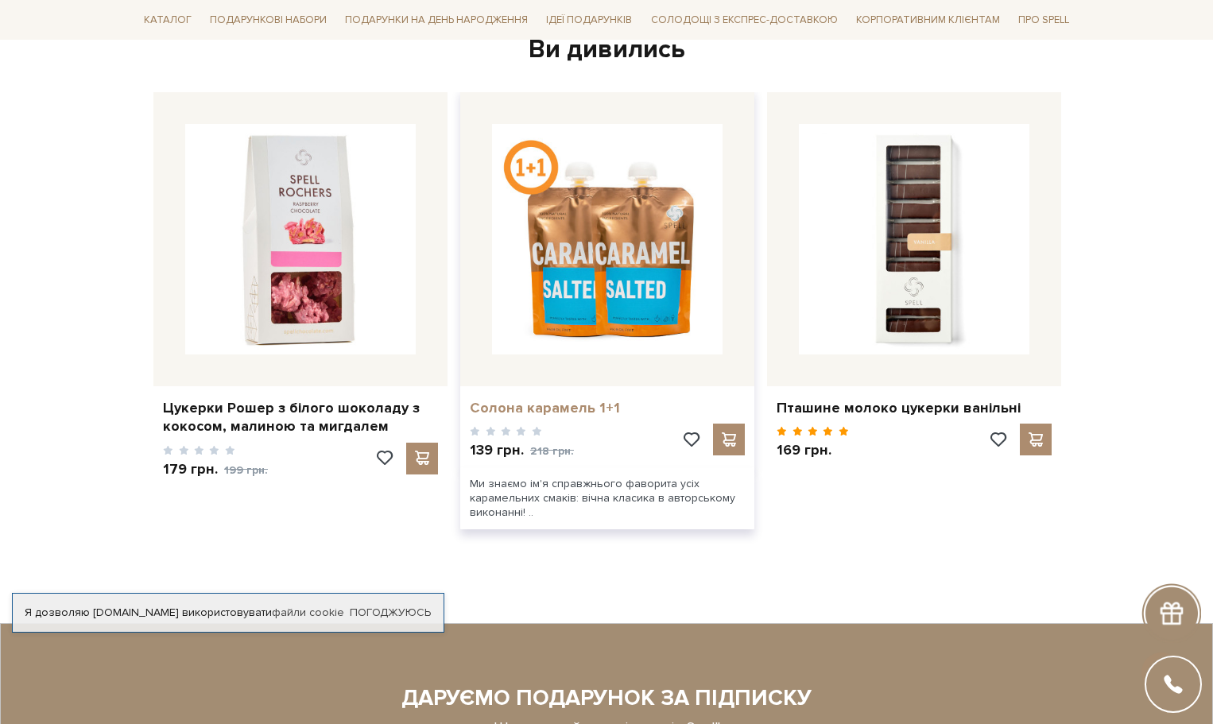
click at [519, 399] on link "Солона карамель 1+1" at bounding box center [607, 408] width 275 height 18
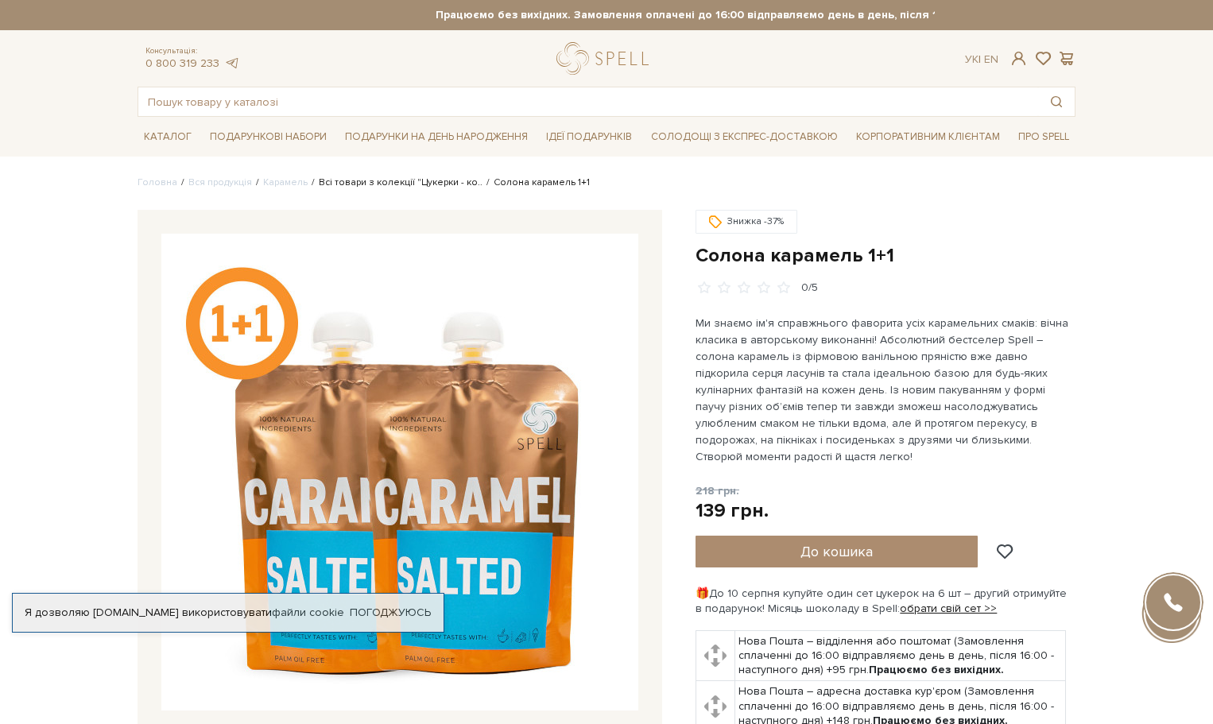
click at [336, 184] on link "Всі товари з колекції "Цукерки - ко.." at bounding box center [401, 182] width 164 height 12
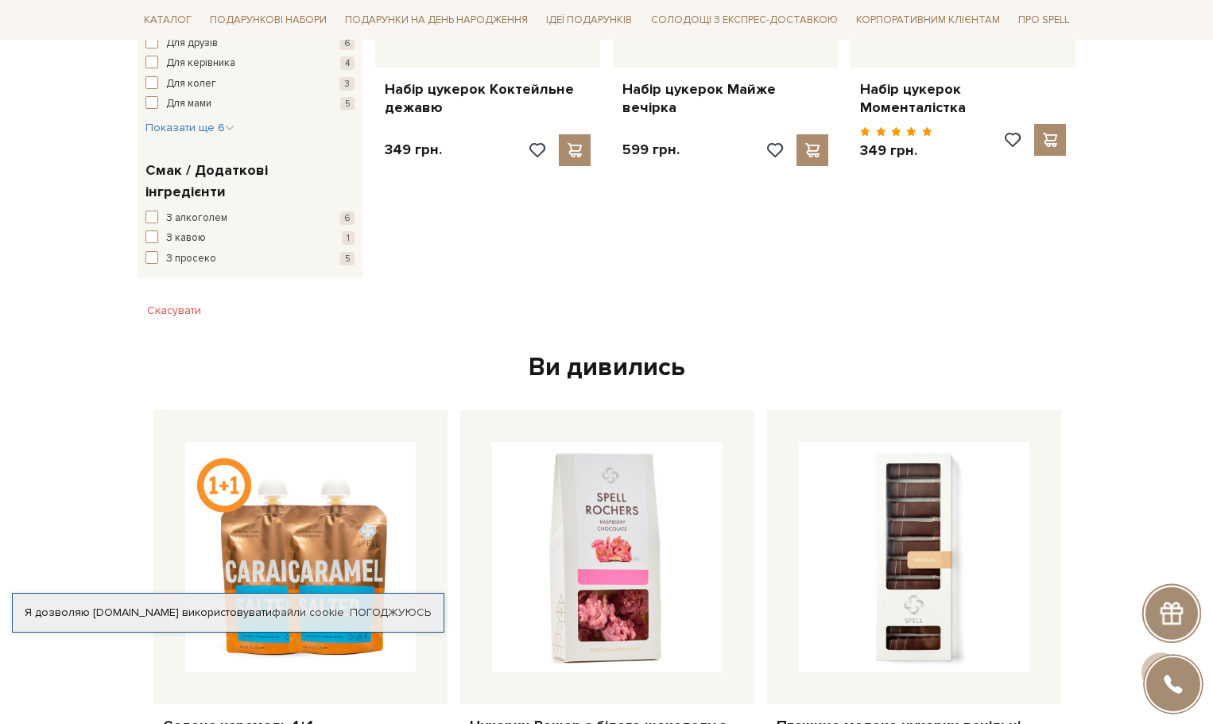
scroll to position [1193, 0]
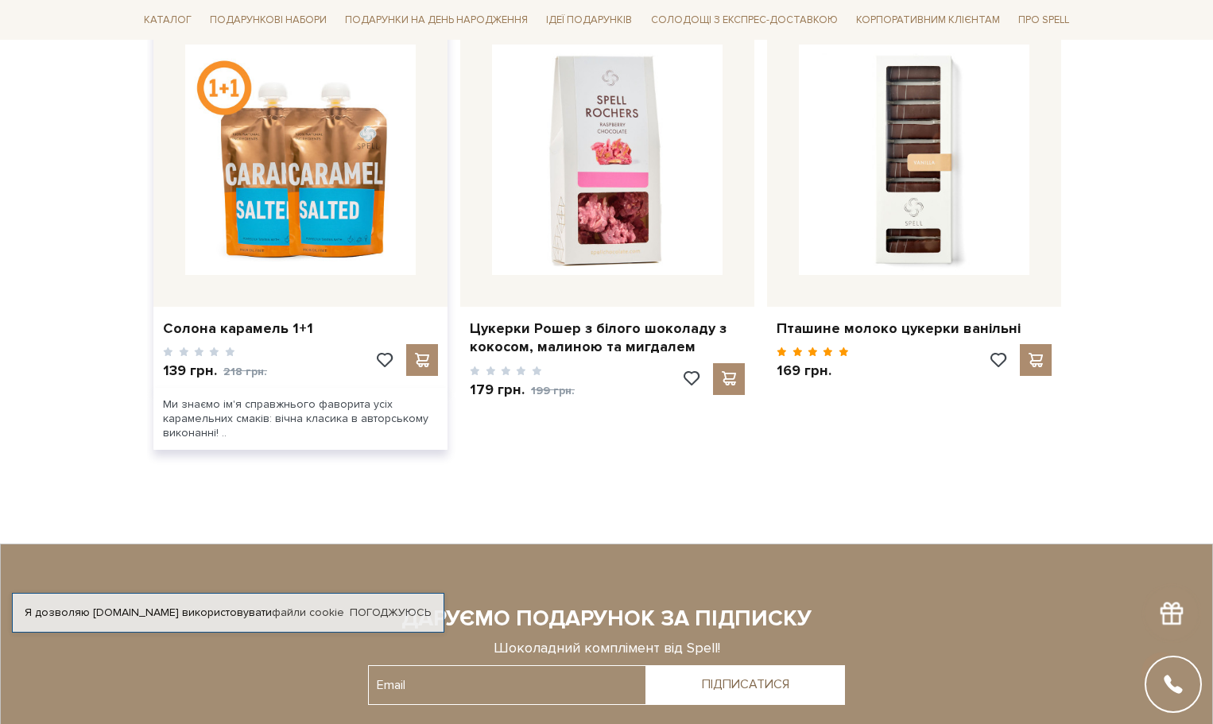
click at [254, 307] on div "Солона карамель 1+1" at bounding box center [300, 325] width 294 height 37
click at [232, 320] on link "Солона карамель 1+1" at bounding box center [300, 329] width 275 height 18
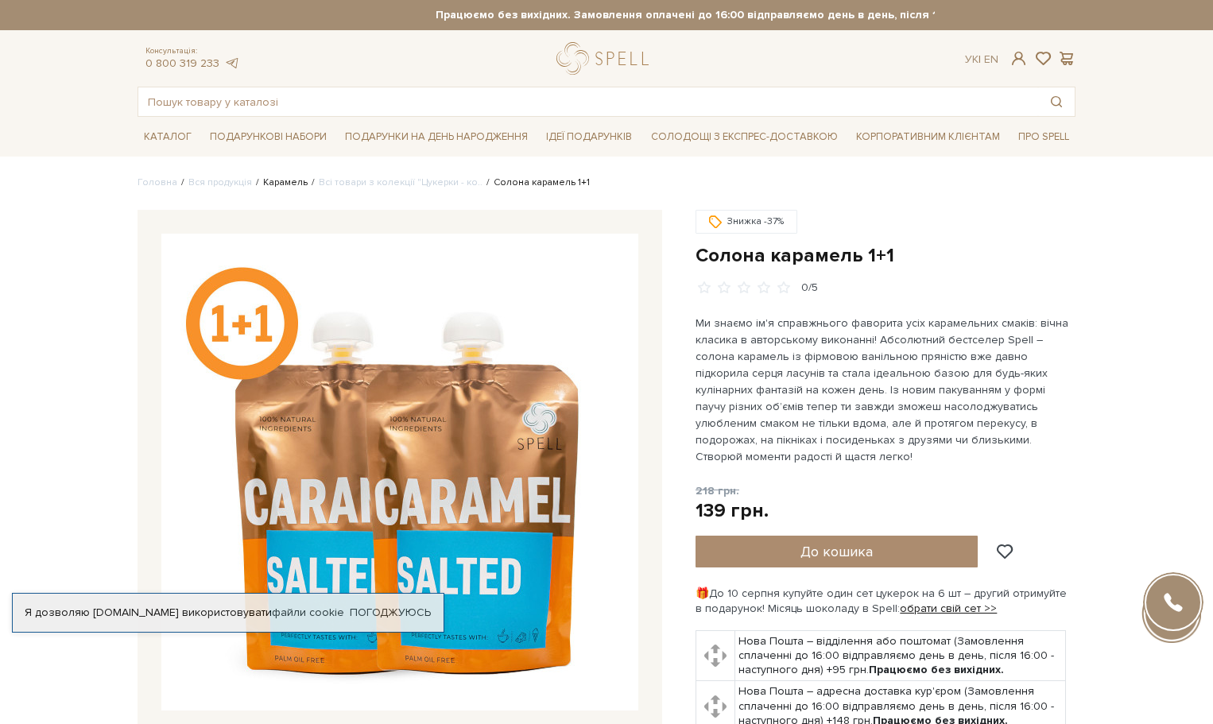
click at [267, 183] on link "Карамель" at bounding box center [285, 182] width 45 height 12
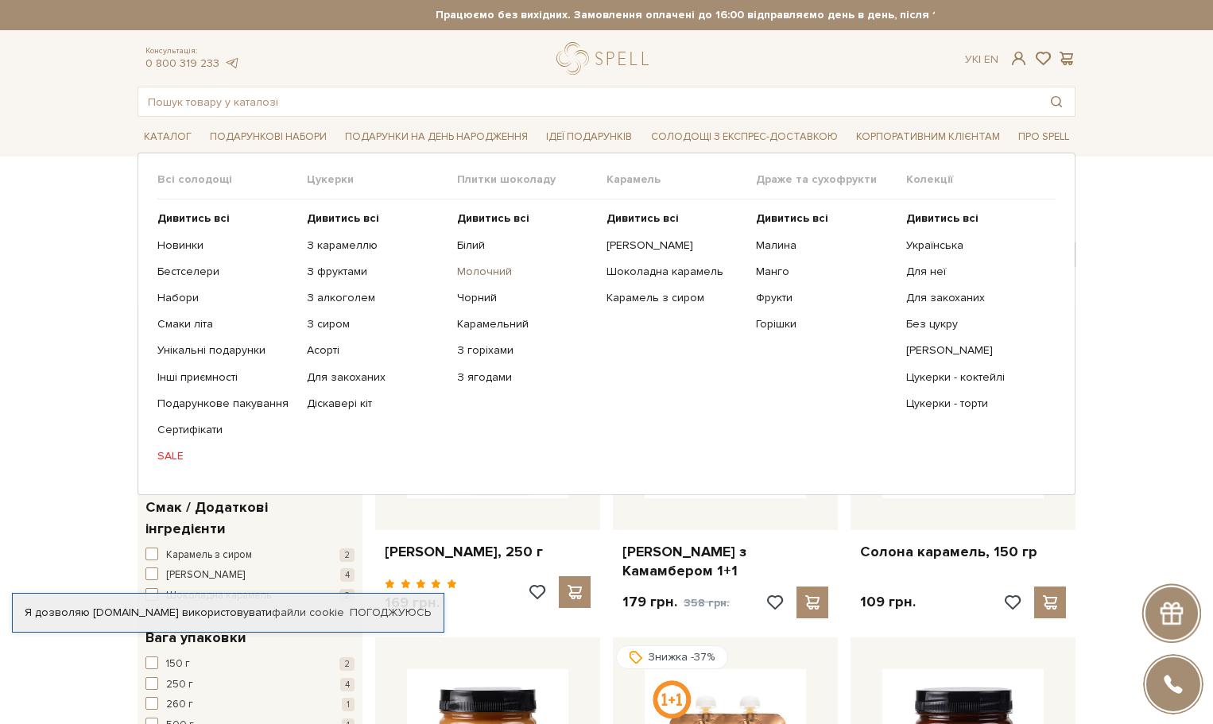
click at [474, 267] on link "Молочний" at bounding box center [526, 272] width 138 height 14
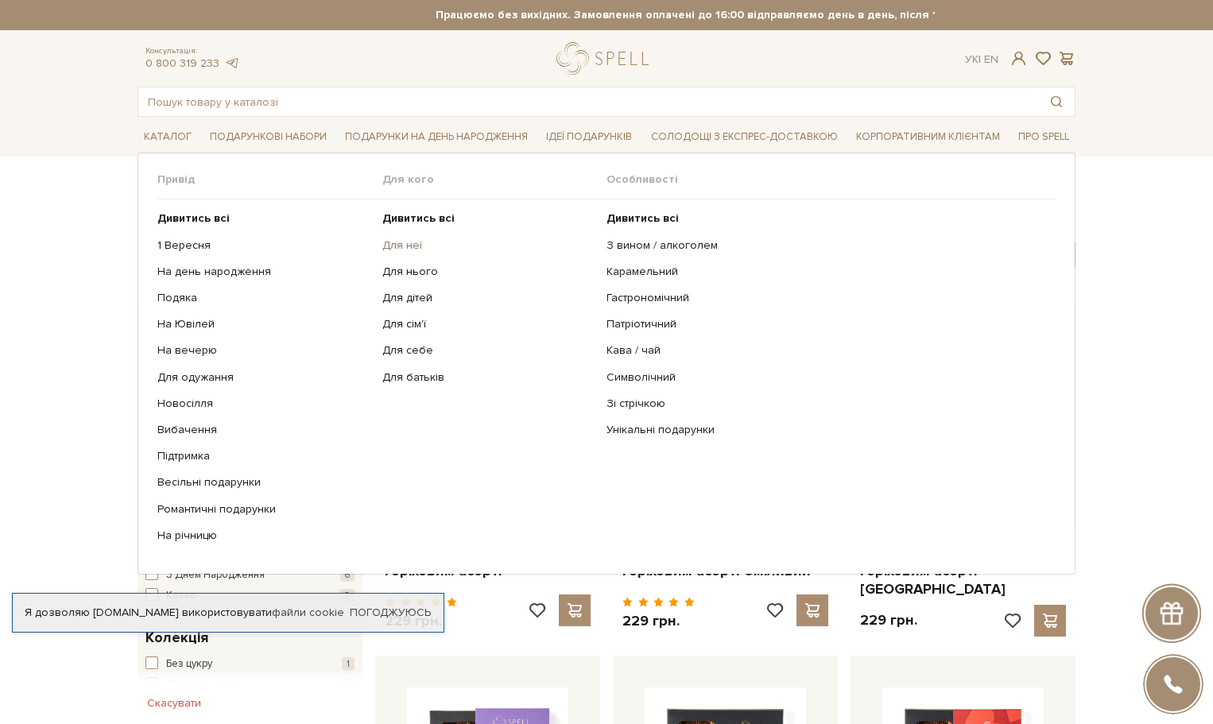
click at [403, 241] on link "Для неї" at bounding box center [488, 246] width 213 height 14
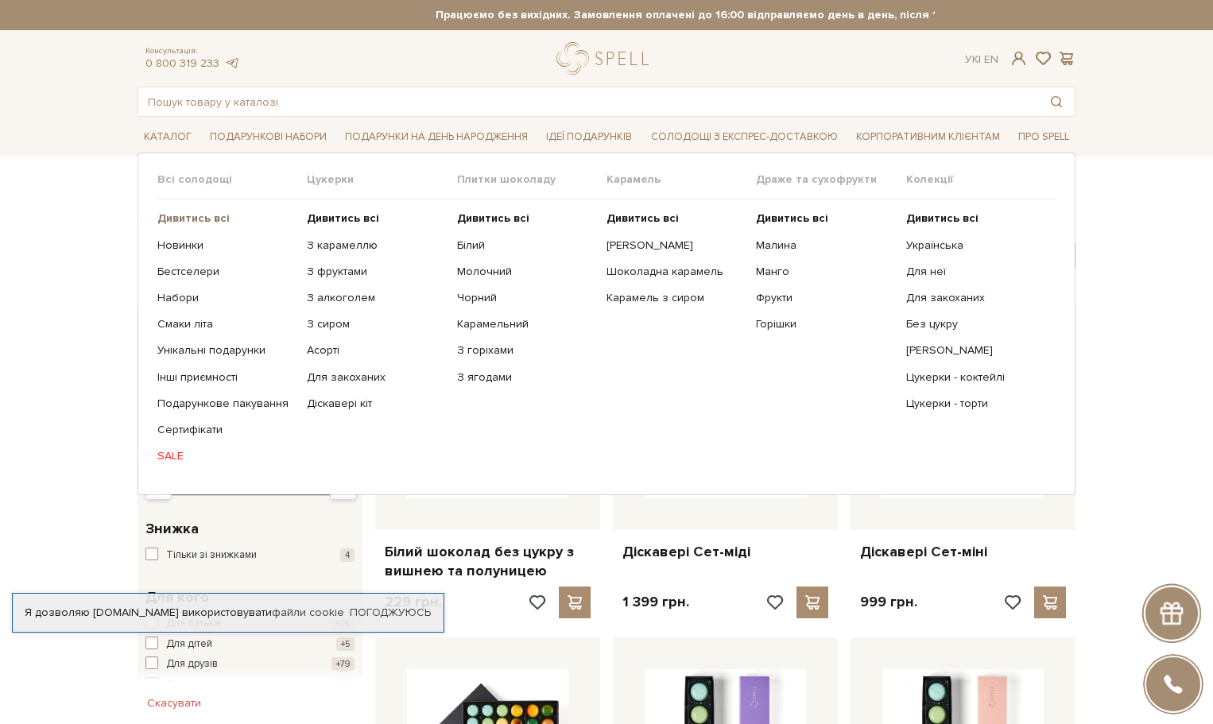
click at [176, 216] on b "Дивитись всі" at bounding box center [193, 218] width 72 height 14
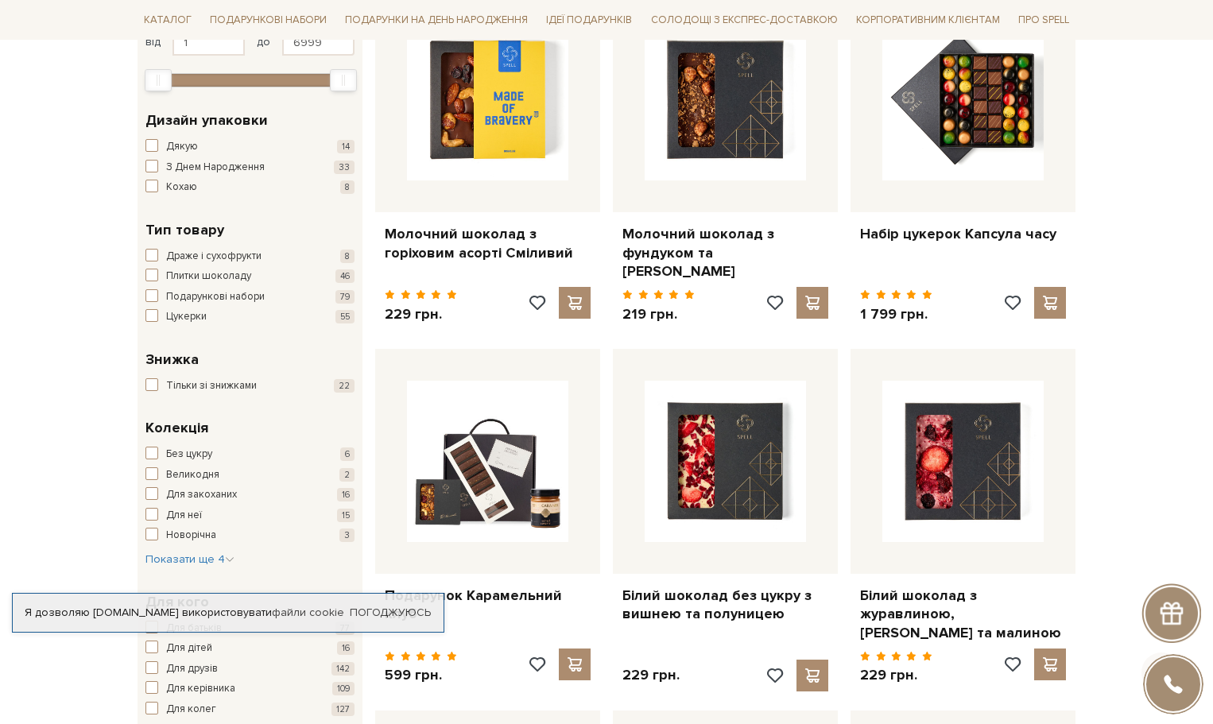
scroll to position [398, 0]
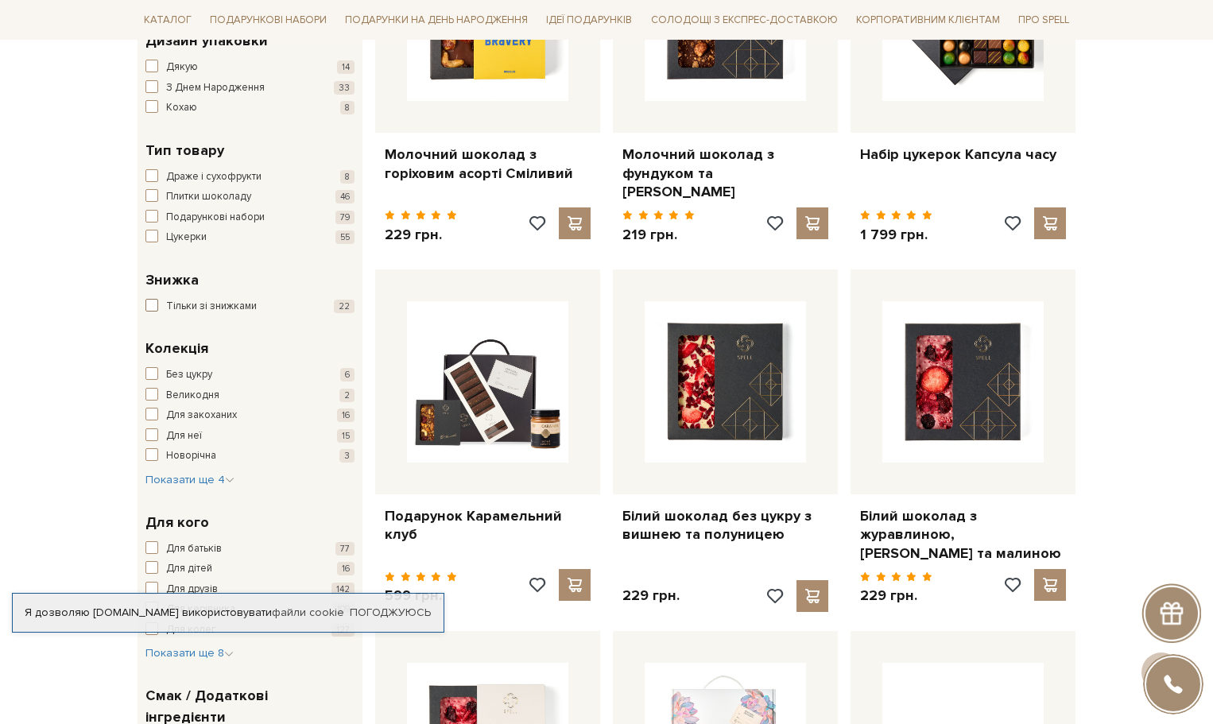
click at [152, 307] on span "button" at bounding box center [151, 305] width 13 height 13
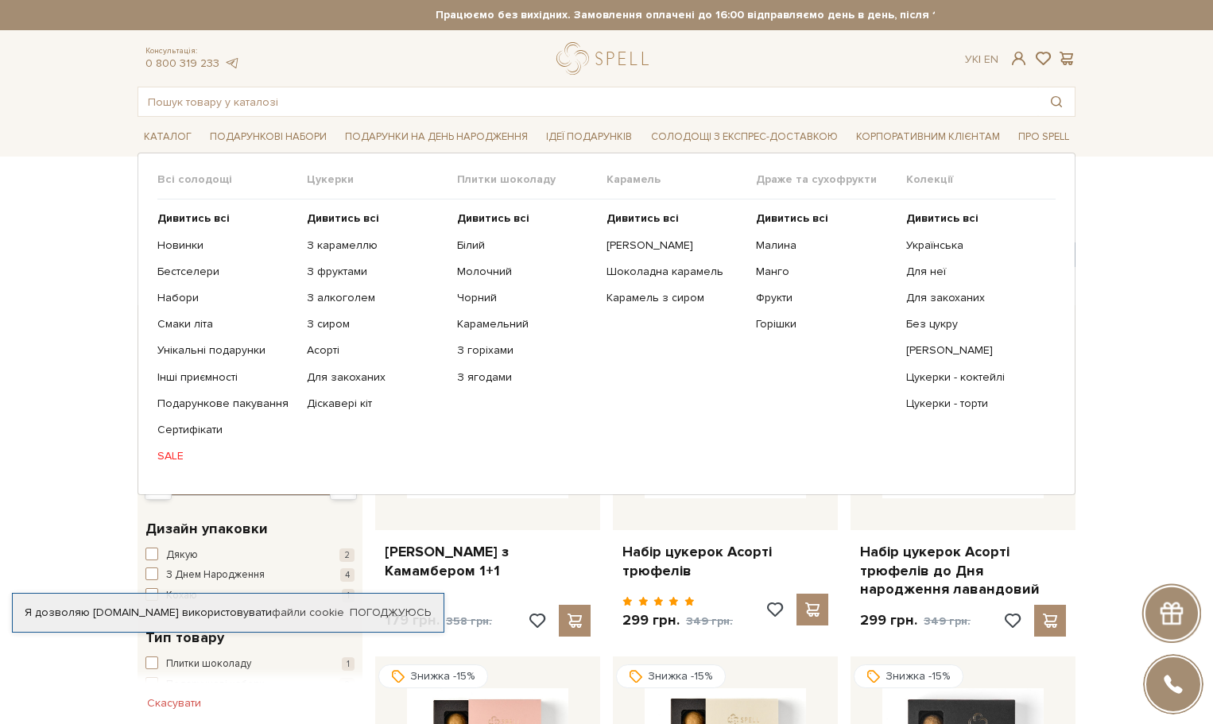
click at [165, 456] on link "SALE" at bounding box center [226, 456] width 138 height 14
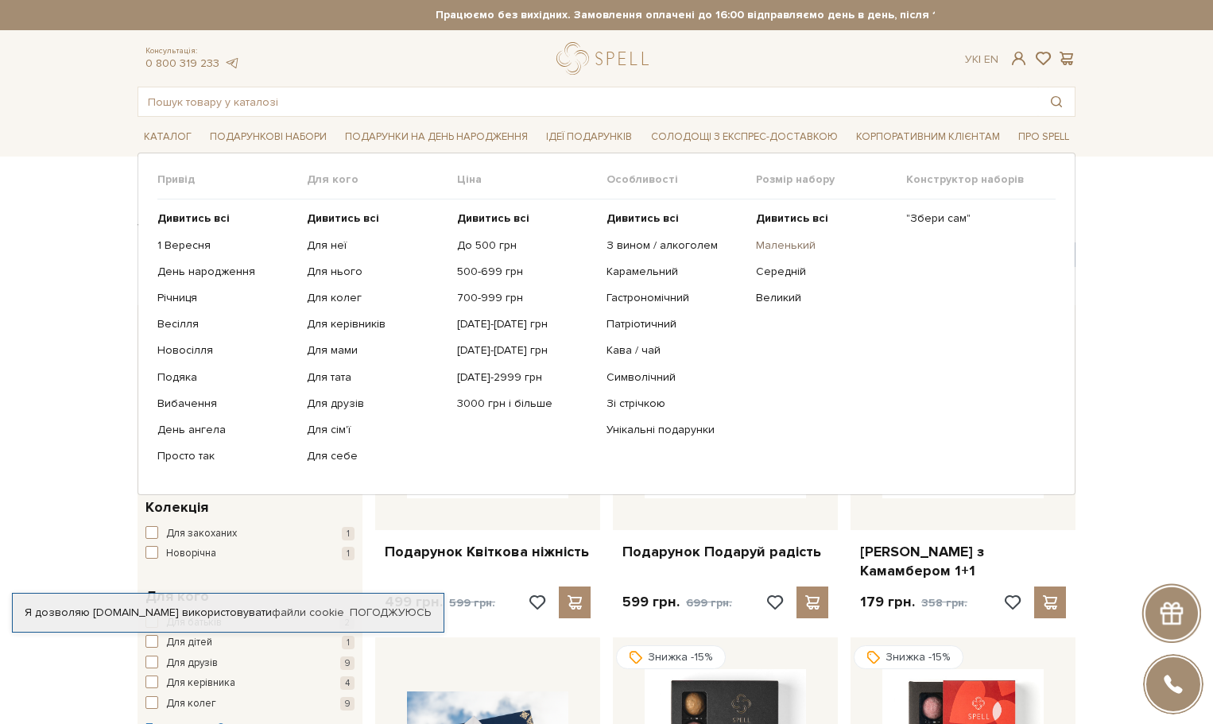
click at [801, 242] on link "Маленький" at bounding box center [825, 246] width 138 height 14
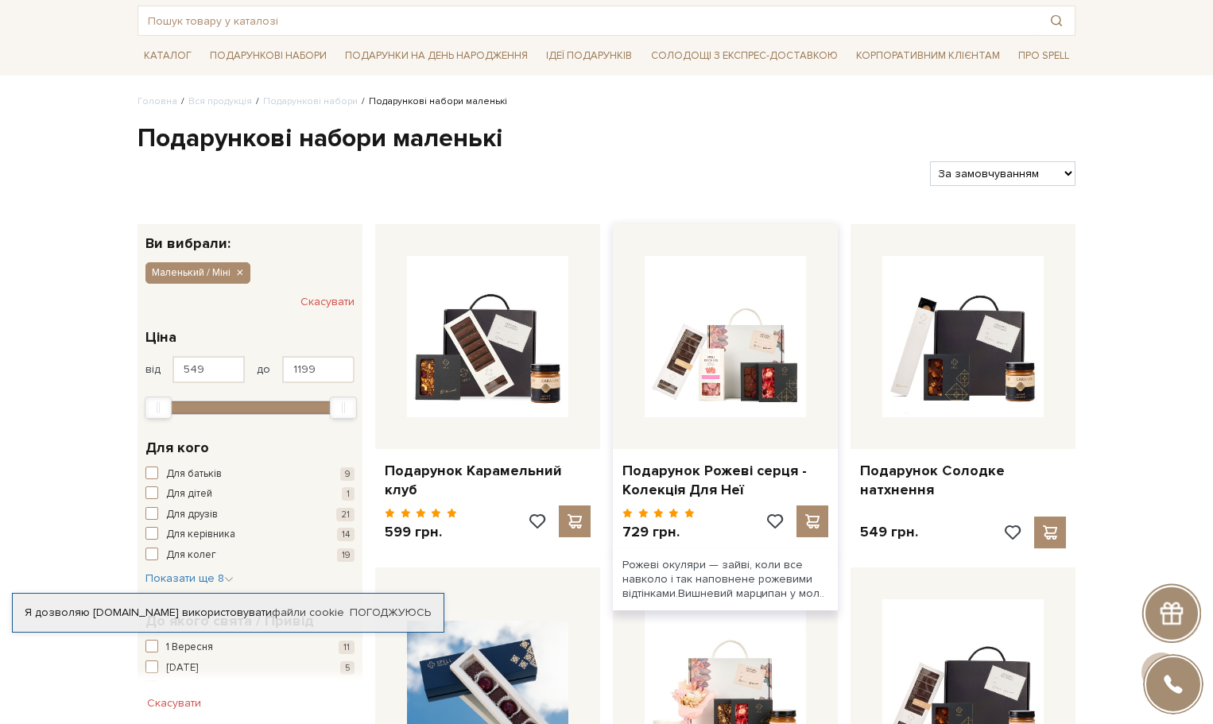
scroll to position [80, 0]
